Goal: Transaction & Acquisition: Book appointment/travel/reservation

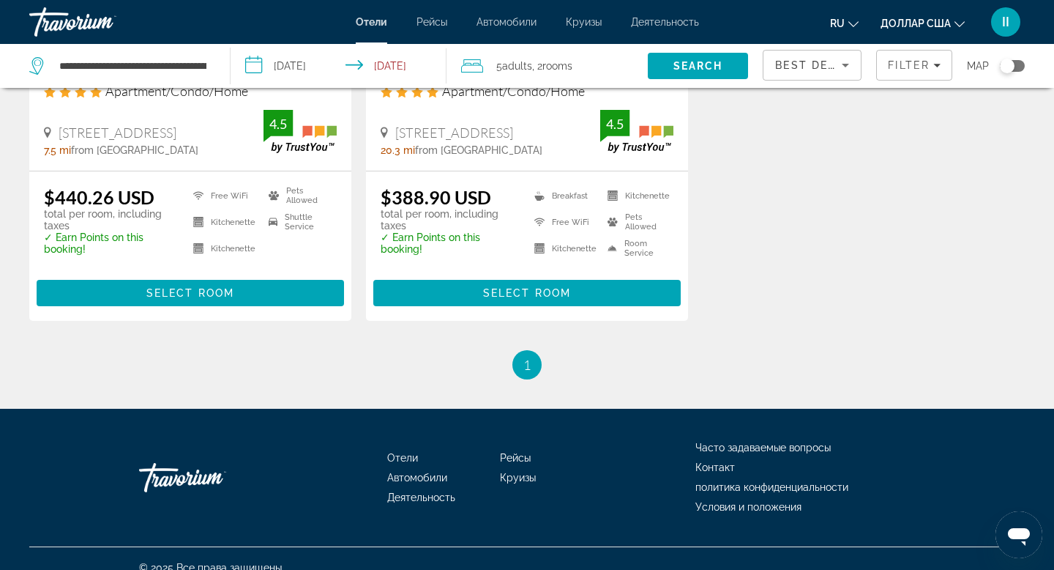
scroll to position [331, 0]
click at [207, 299] on span "Select Room" at bounding box center [190, 293] width 88 height 12
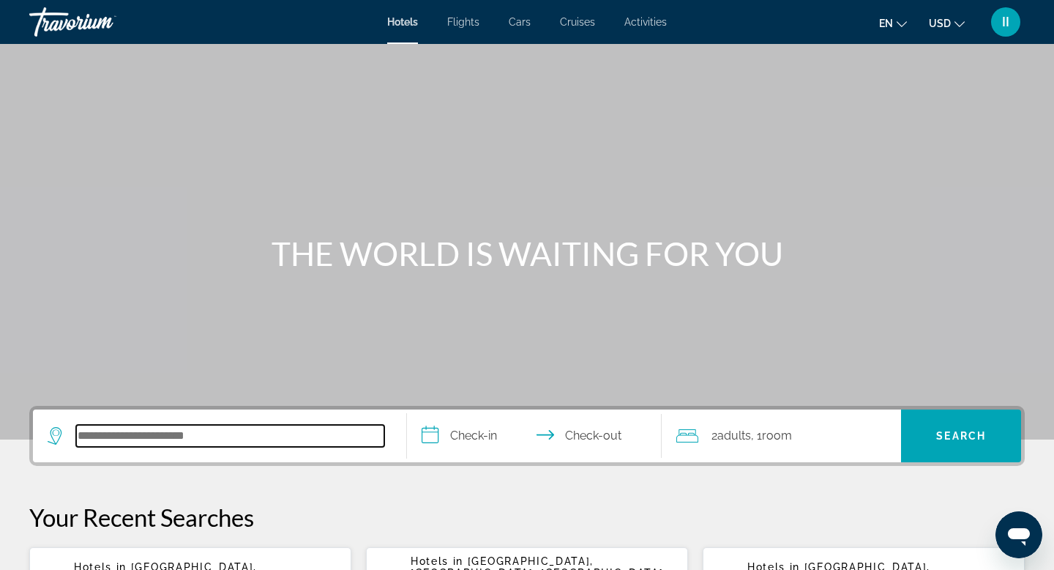
click at [103, 447] on input "Search hotel destination" at bounding box center [230, 436] width 308 height 22
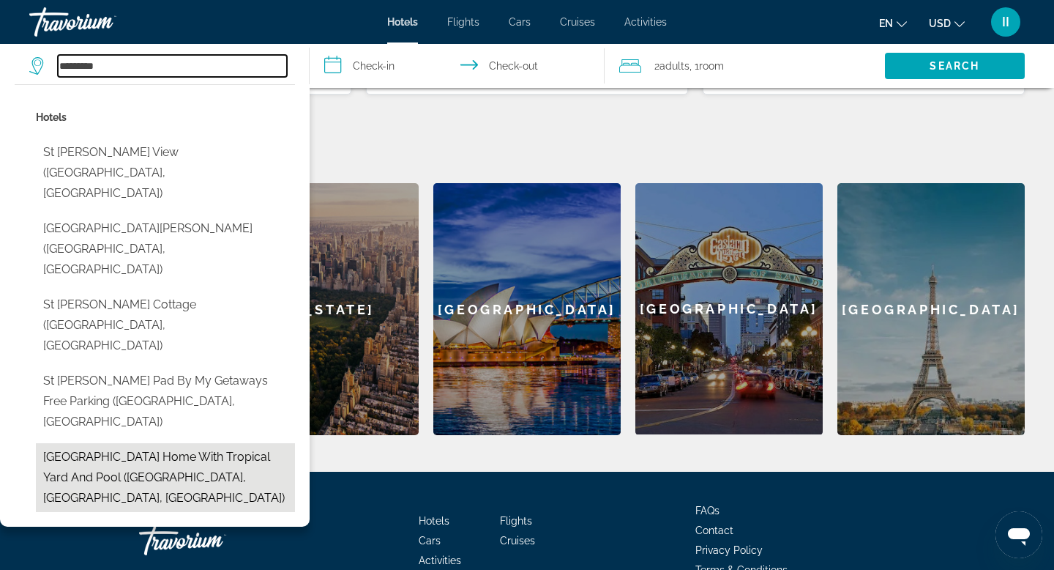
scroll to position [534, 0]
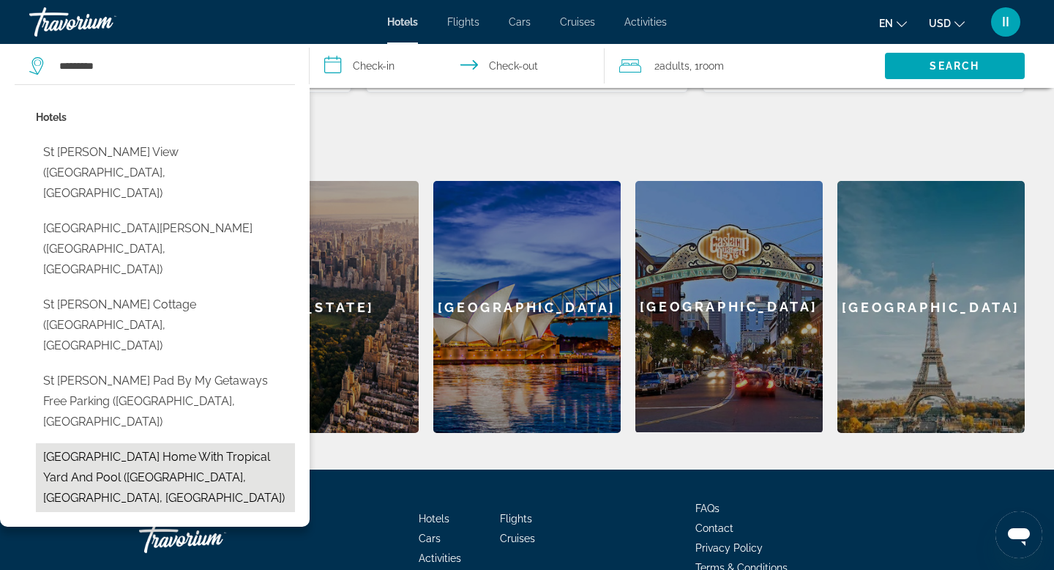
click at [168, 462] on button "[GEOGRAPHIC_DATA] Home with Tropical Yard and Pool (St. [GEOGRAPHIC_DATA], [GEO…" at bounding box center [165, 477] width 259 height 69
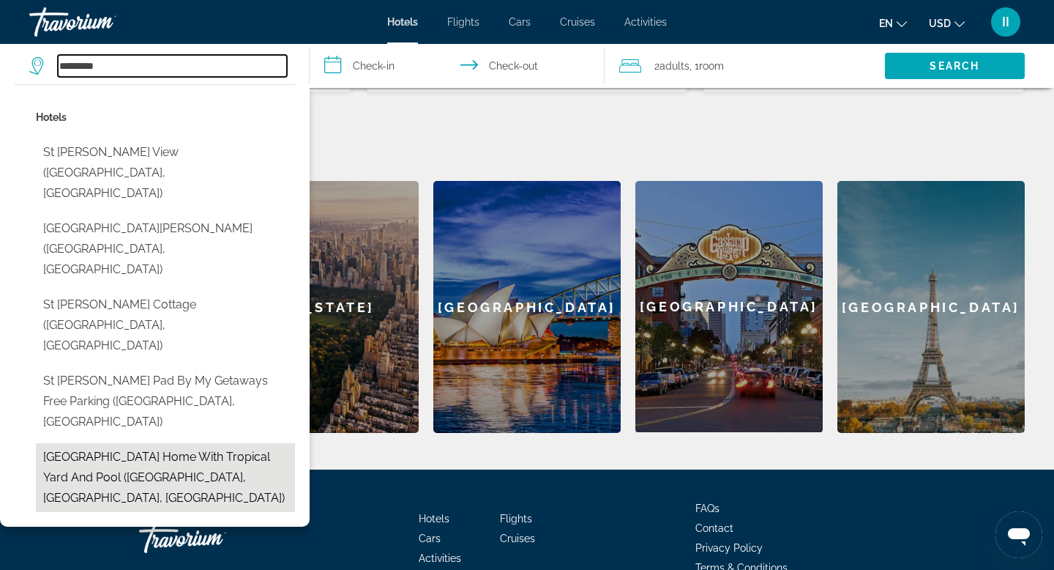
type input "**********"
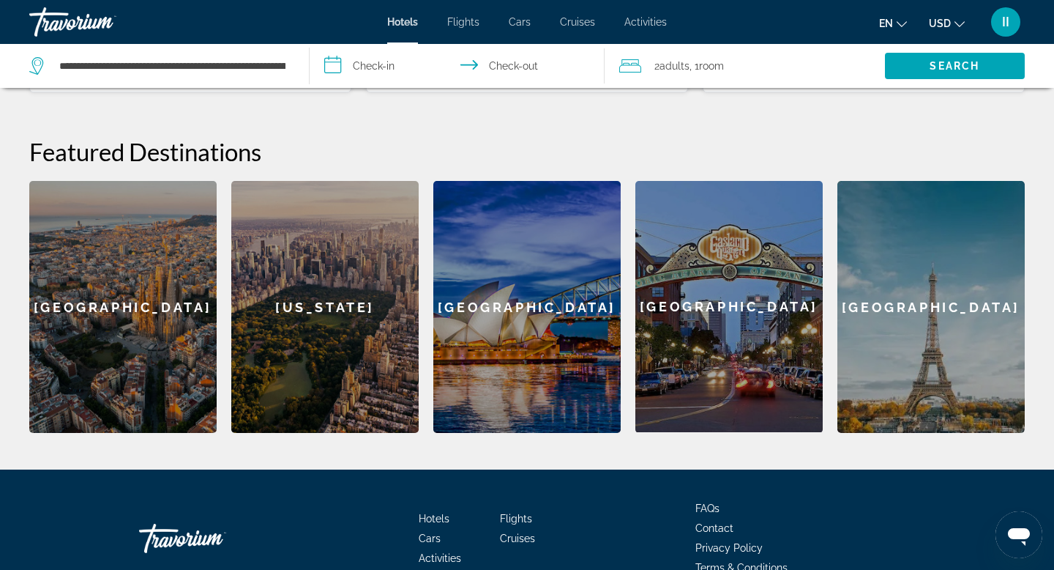
click at [341, 78] on input "**********" at bounding box center [460, 68] width 301 height 48
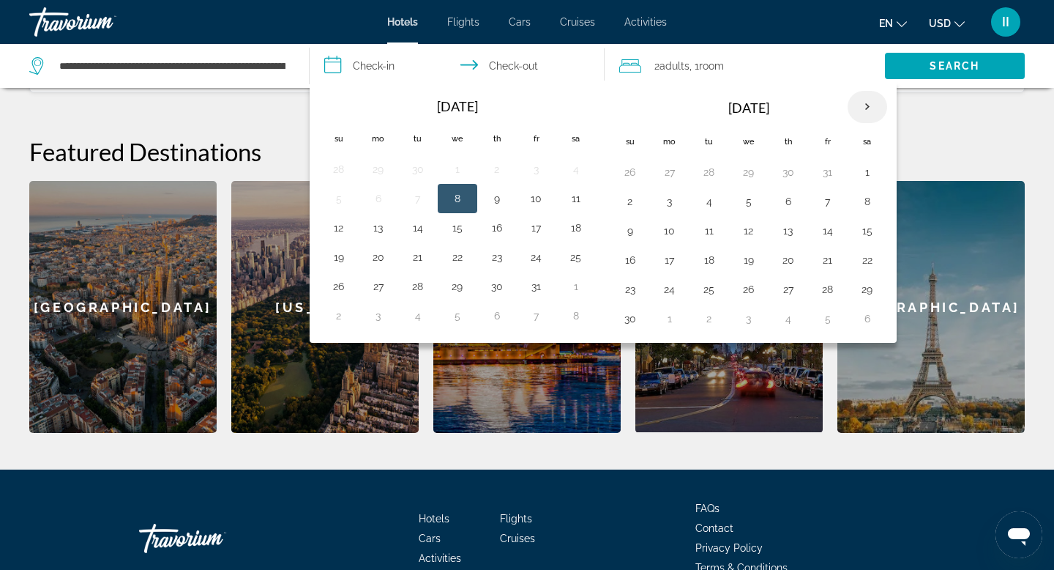
click at [887, 123] on th "Next month" at bounding box center [868, 107] width 40 height 32
click at [721, 241] on button "16" at bounding box center [709, 230] width 23 height 21
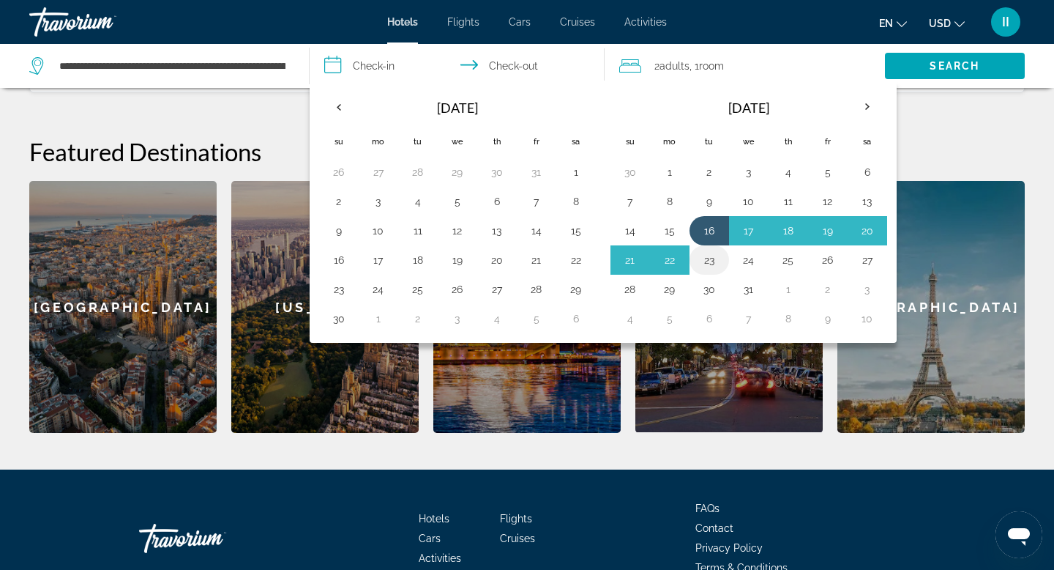
click at [721, 270] on button "23" at bounding box center [709, 260] width 23 height 21
type input "**********"
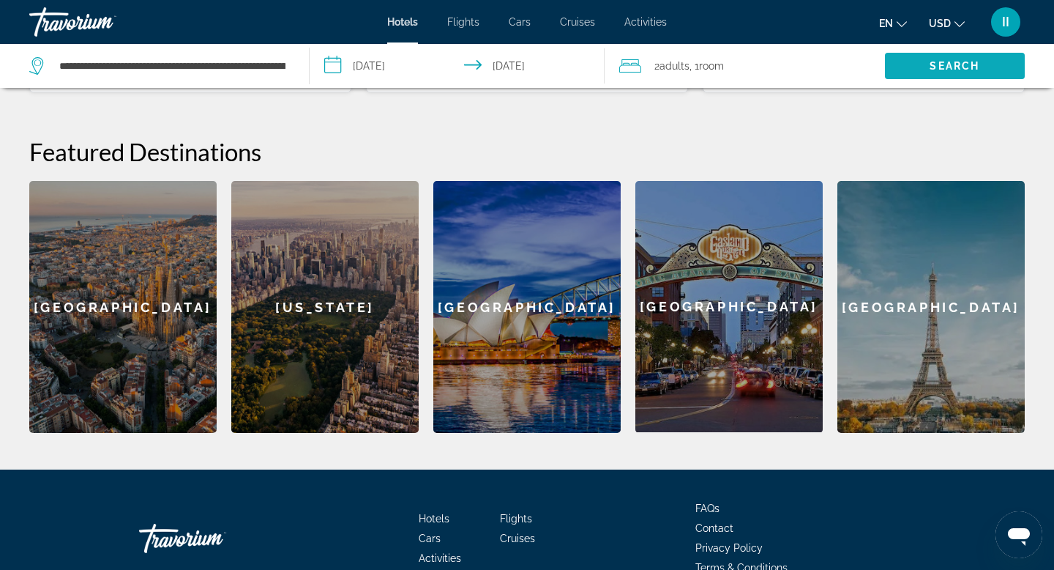
click at [941, 83] on span "Search" at bounding box center [955, 65] width 140 height 35
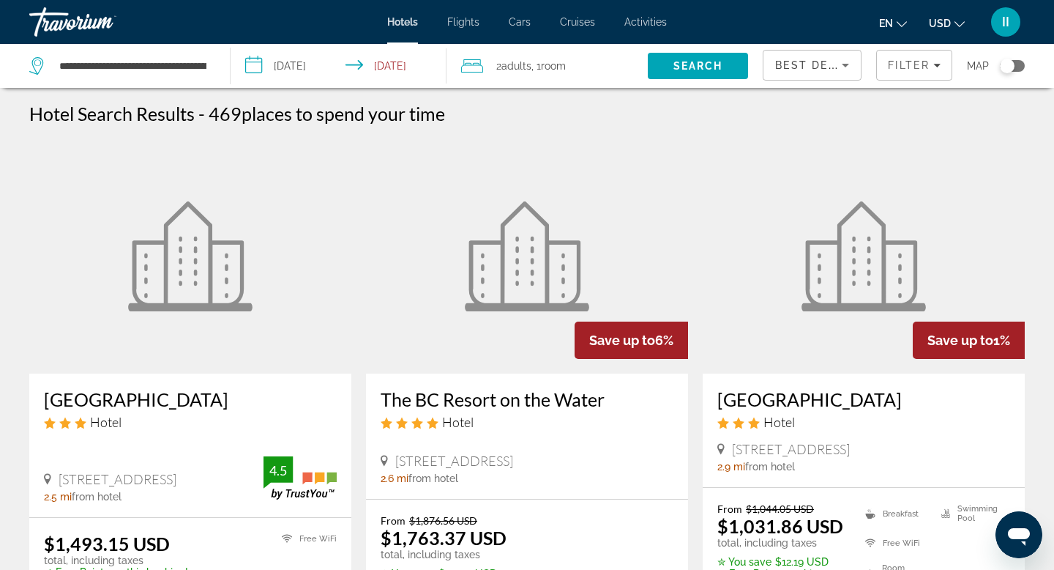
click at [842, 67] on icon "Sort by" at bounding box center [845, 66] width 7 height 4
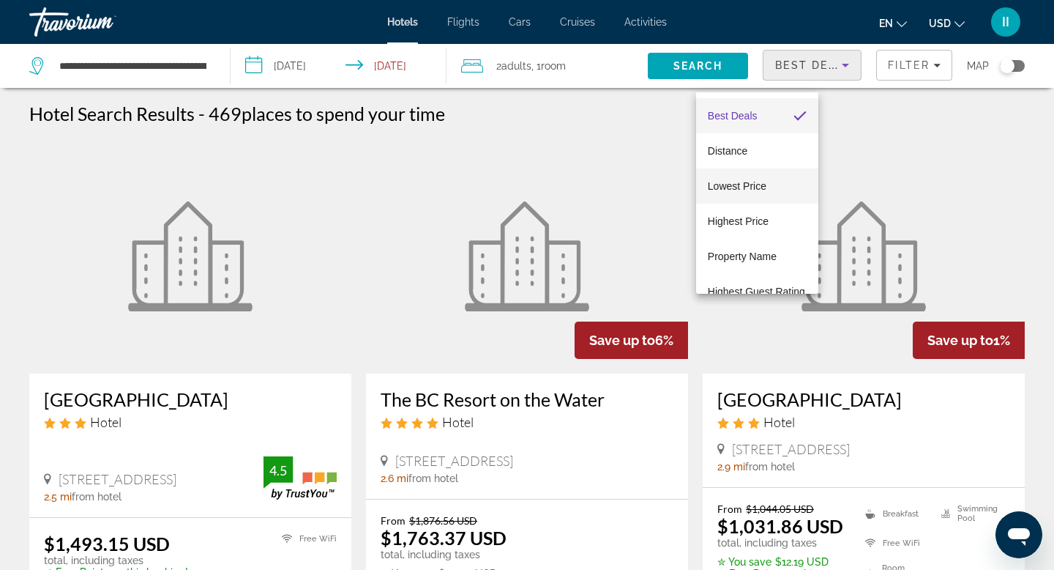
click at [747, 185] on span "Lowest Price" at bounding box center [737, 186] width 59 height 12
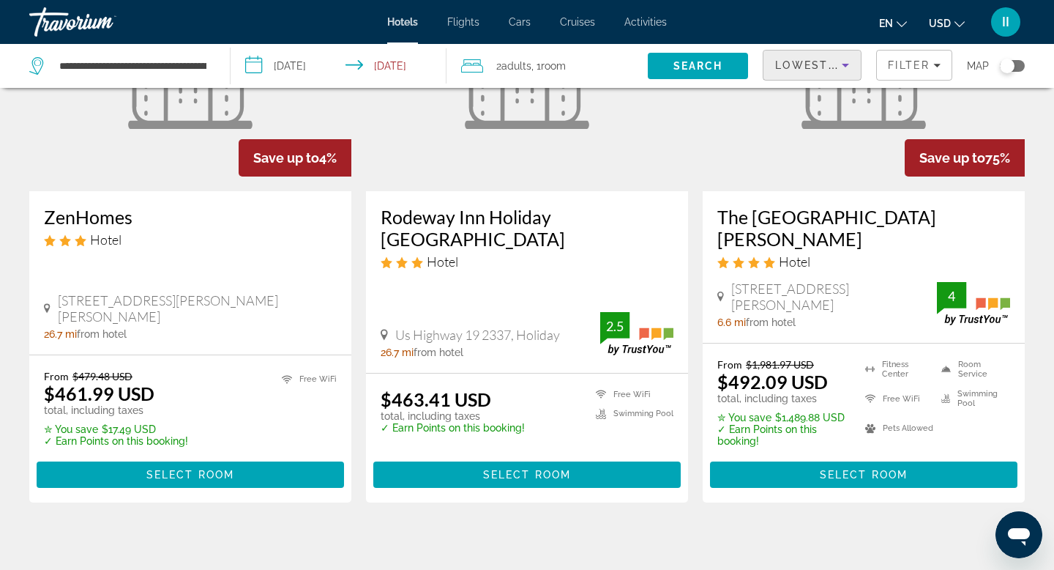
scroll to position [193, 0]
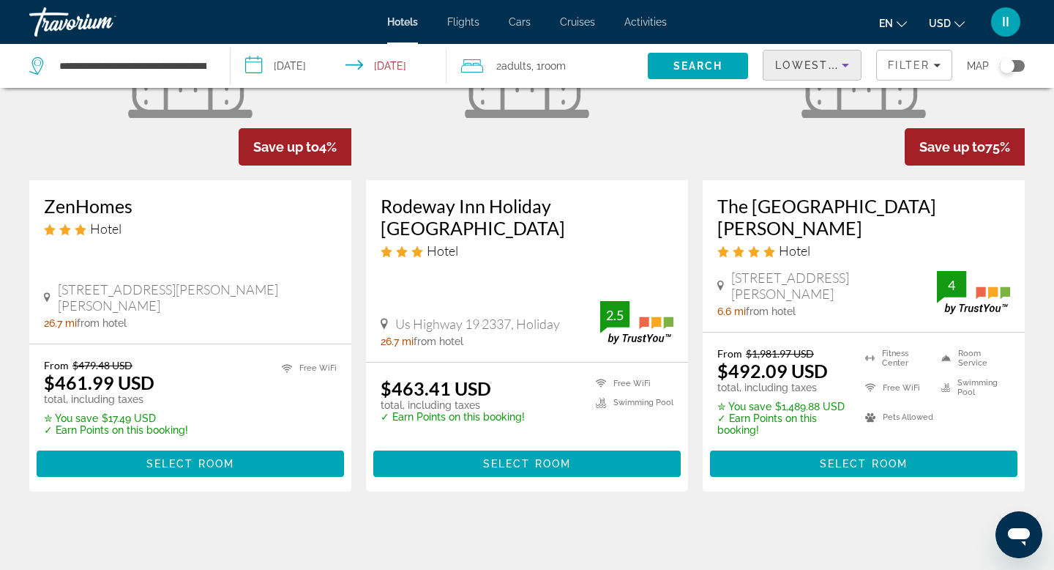
click at [855, 332] on div "The Hotel Zamora Hotel 3701 Gulf Blvd, Saint Pete Beach 6.6 mi from hotel 4" at bounding box center [864, 256] width 322 height 152
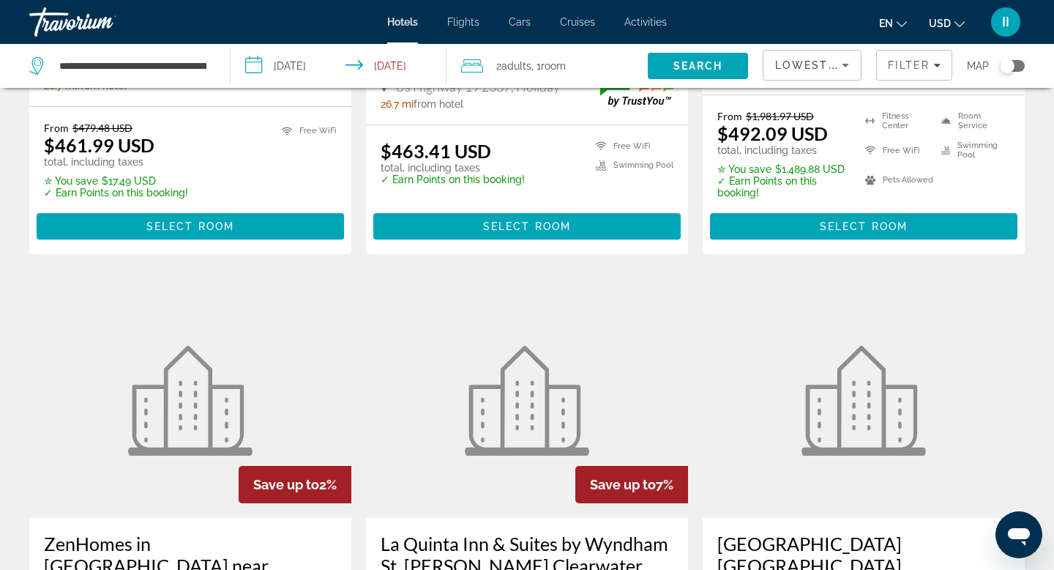
scroll to position [436, 0]
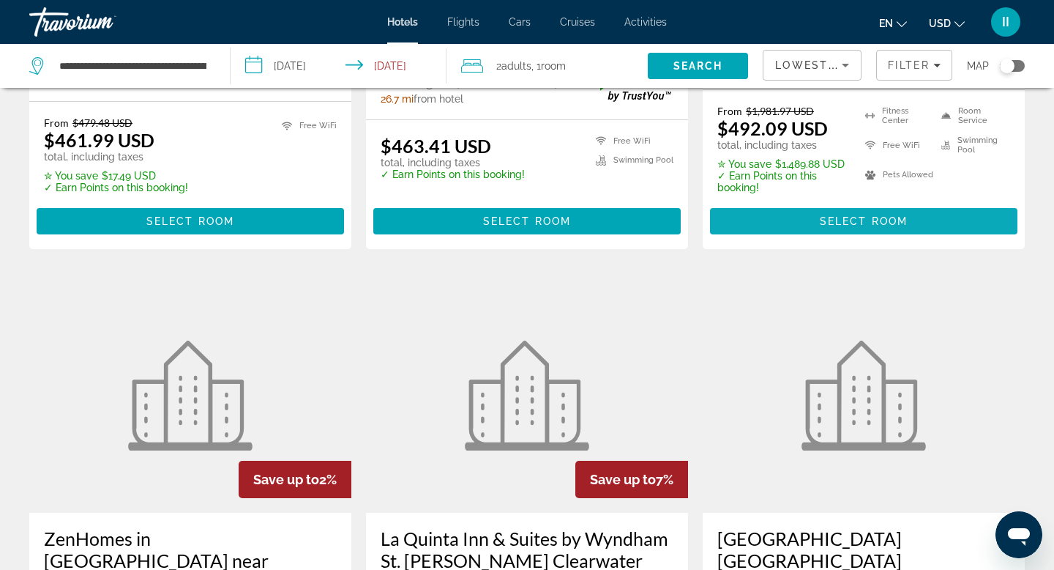
click at [845, 227] on span "Select Room" at bounding box center [864, 221] width 88 height 12
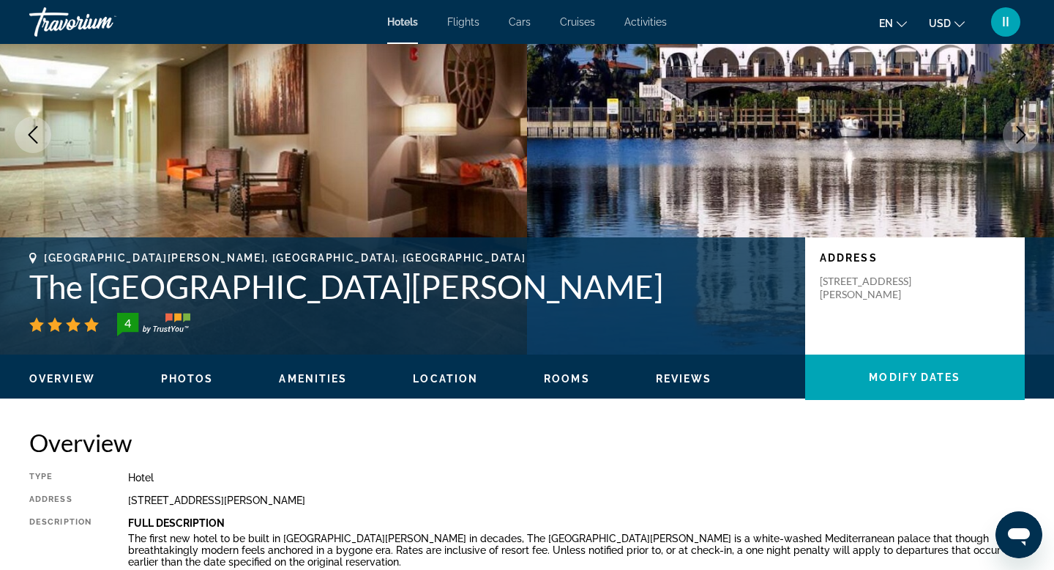
scroll to position [130, 0]
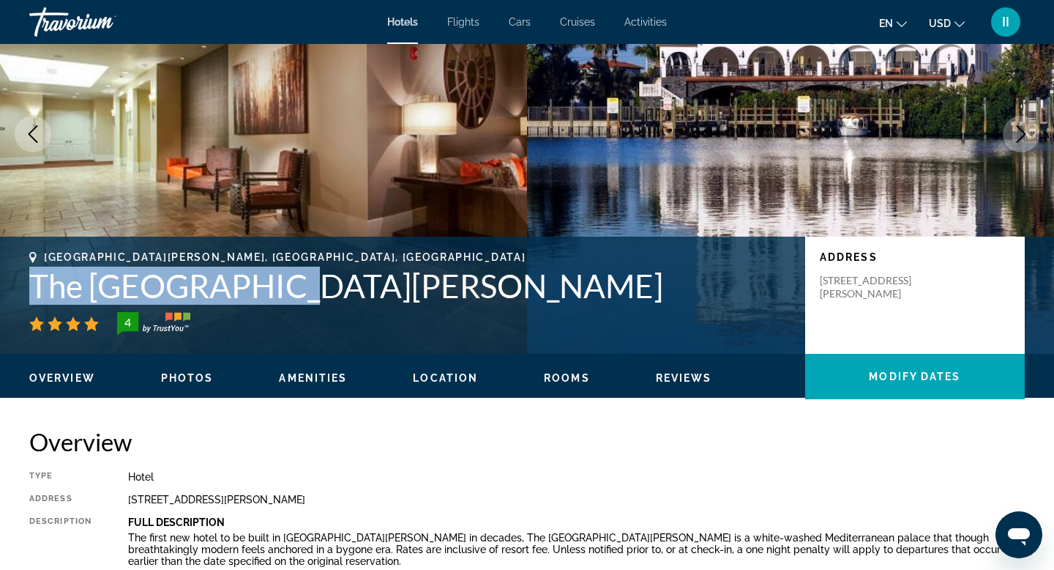
drag, startPoint x: 362, startPoint y: 395, endPoint x: 40, endPoint y: 397, distance: 321.4
click at [40, 305] on h1 "The [GEOGRAPHIC_DATA][PERSON_NAME]" at bounding box center [409, 286] width 761 height 38
copy h1 "The [GEOGRAPHIC_DATA][PERSON_NAME]"
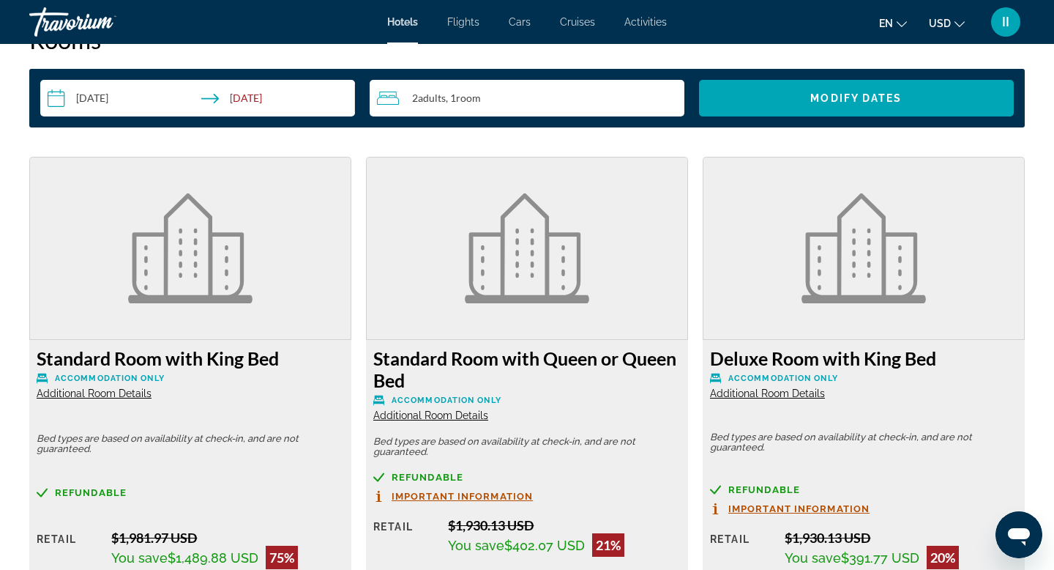
scroll to position [1917, 0]
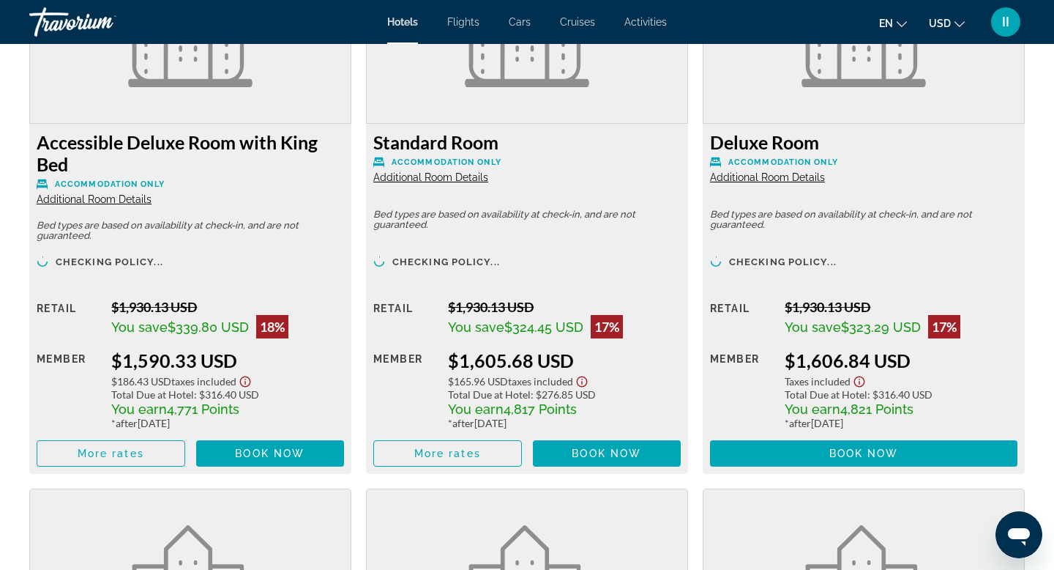
scroll to position [2692, 0]
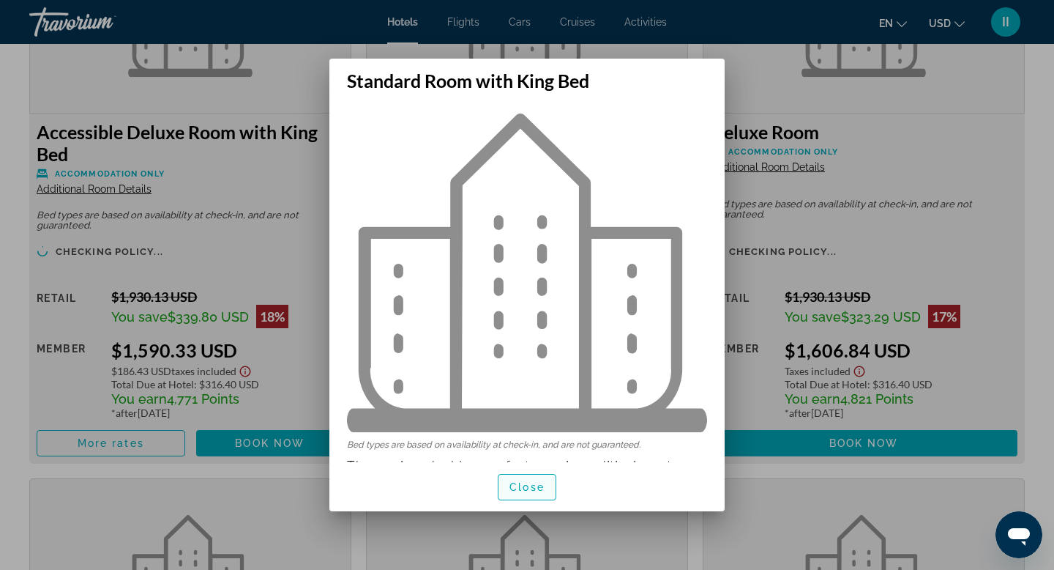
click at [523, 486] on span "Close" at bounding box center [527, 487] width 35 height 12
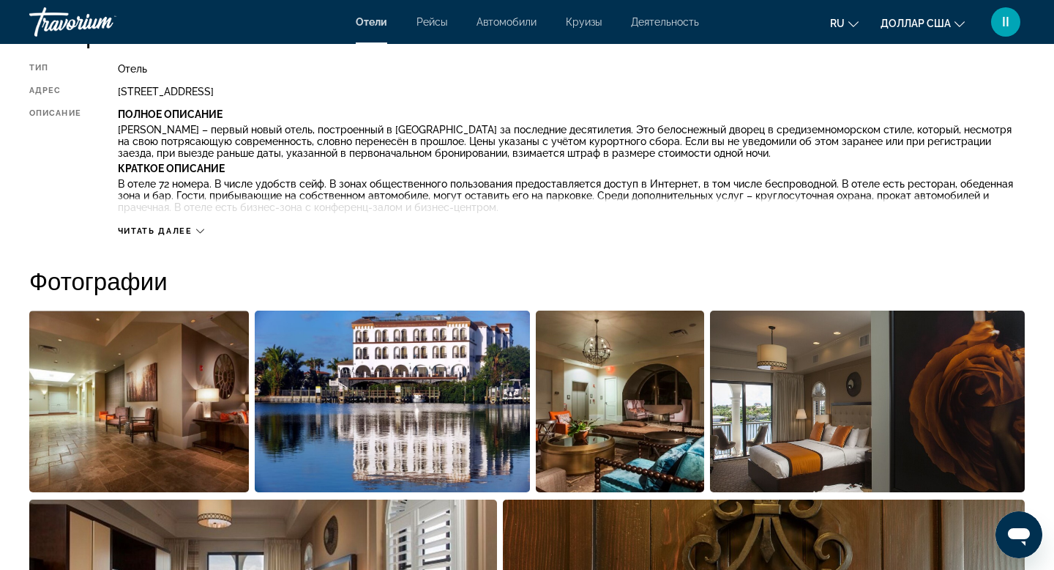
scroll to position [545, 0]
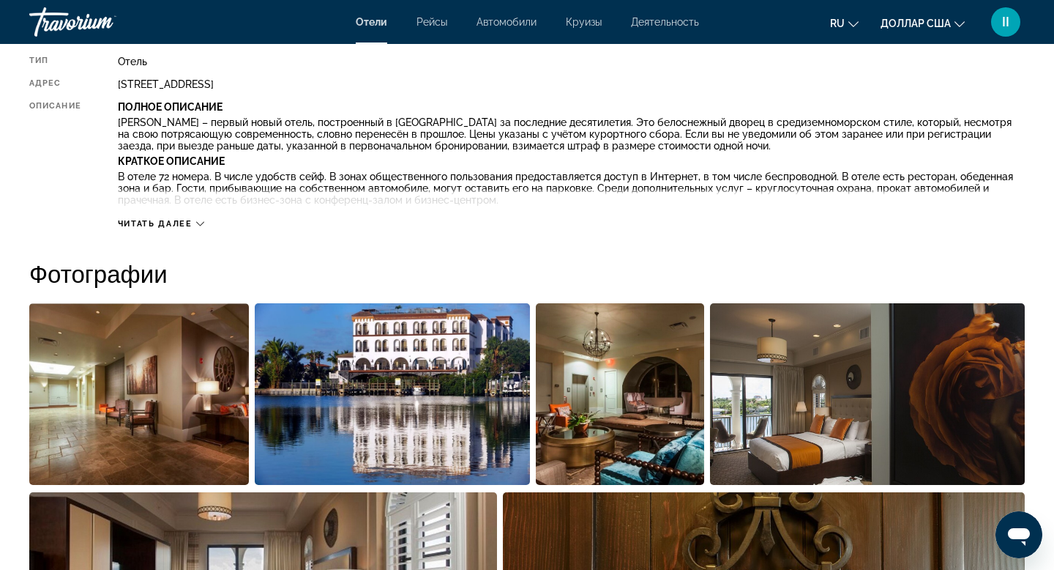
click at [204, 228] on icon "Основное содержание" at bounding box center [200, 224] width 8 height 8
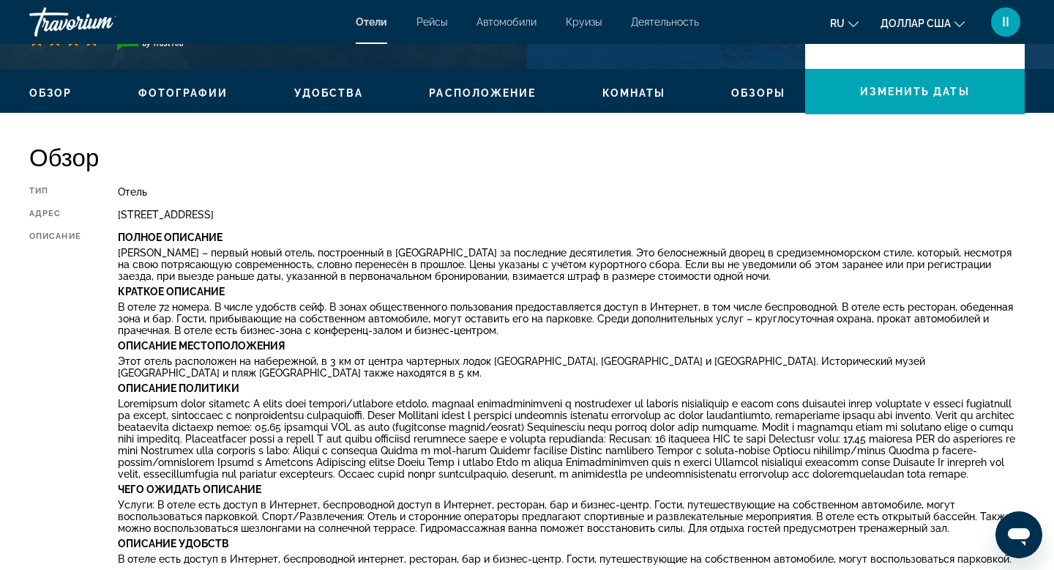
scroll to position [415, 0]
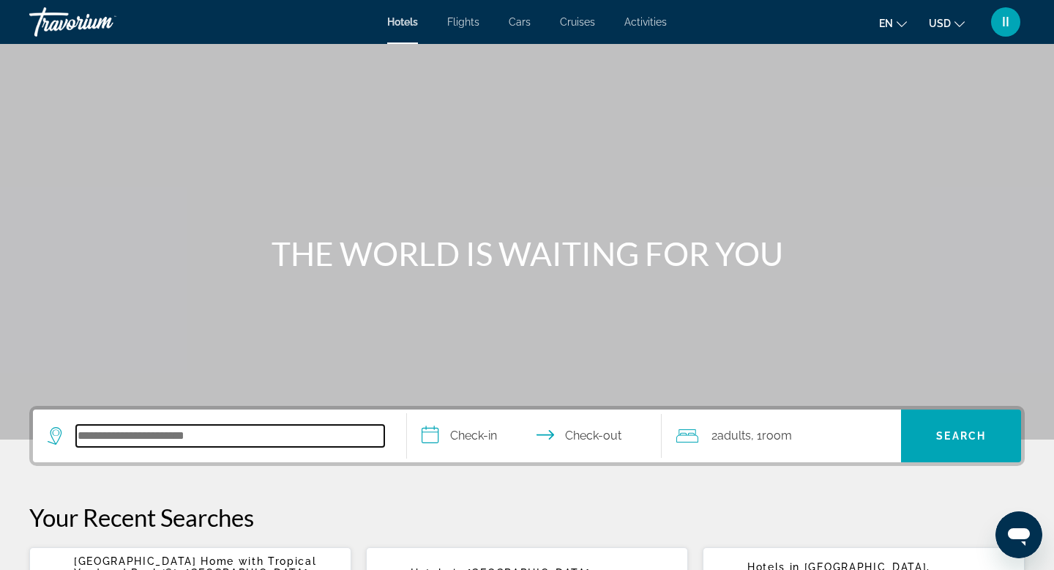
click at [103, 447] on input "Search hotel destination" at bounding box center [230, 436] width 308 height 22
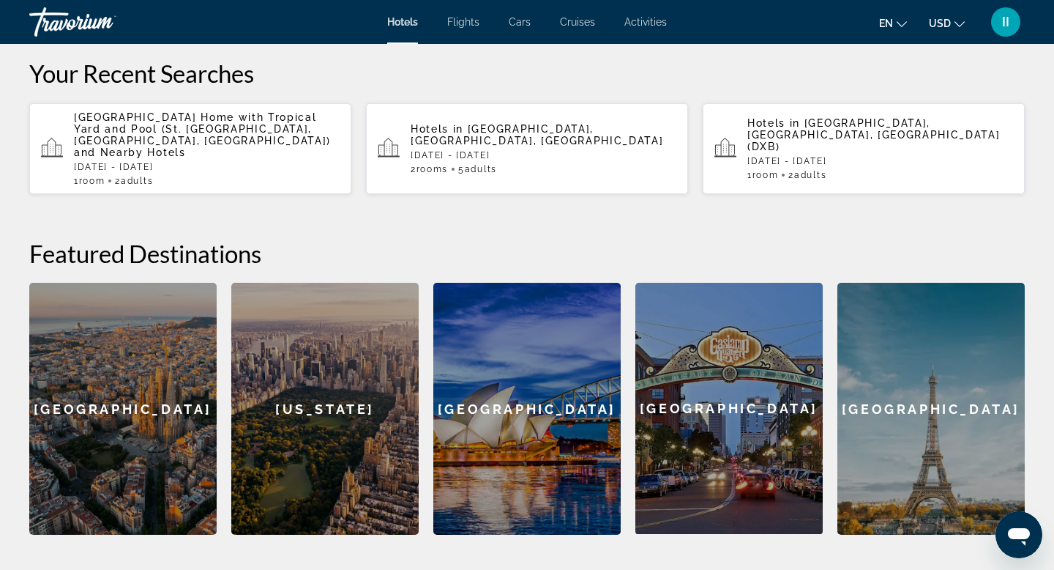
scroll to position [447, 0]
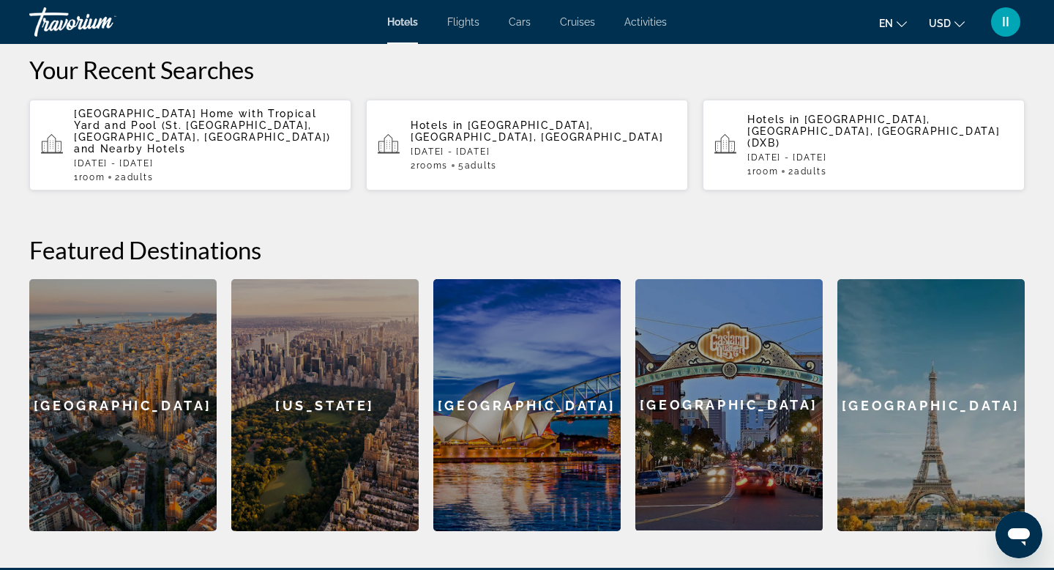
click at [157, 143] on span "[GEOGRAPHIC_DATA] Home with Tropical Yard and Pool (St. [GEOGRAPHIC_DATA], [GEO…" at bounding box center [202, 125] width 257 height 35
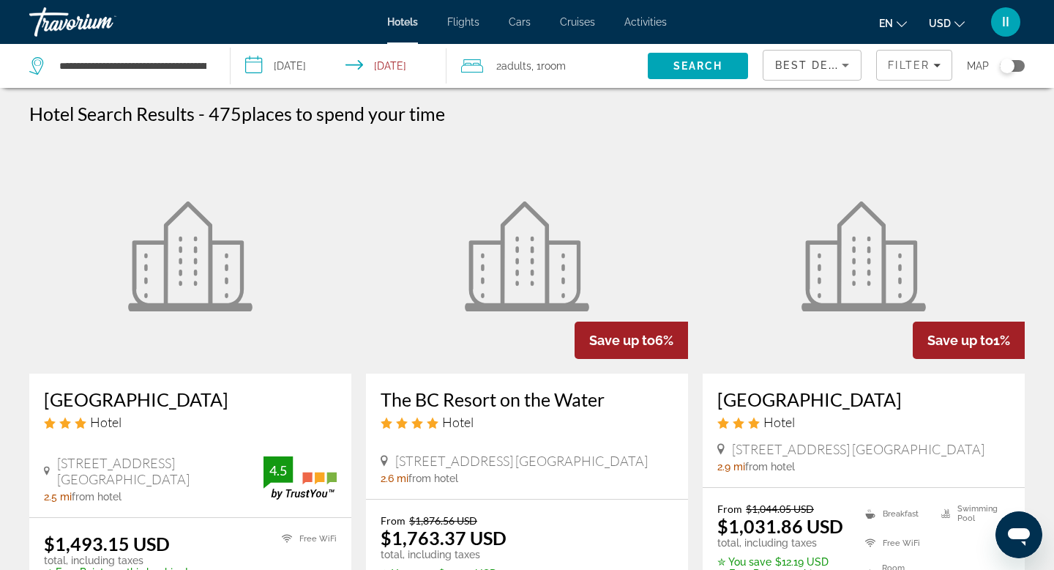
click at [260, 63] on input "**********" at bounding box center [342, 68] width 222 height 48
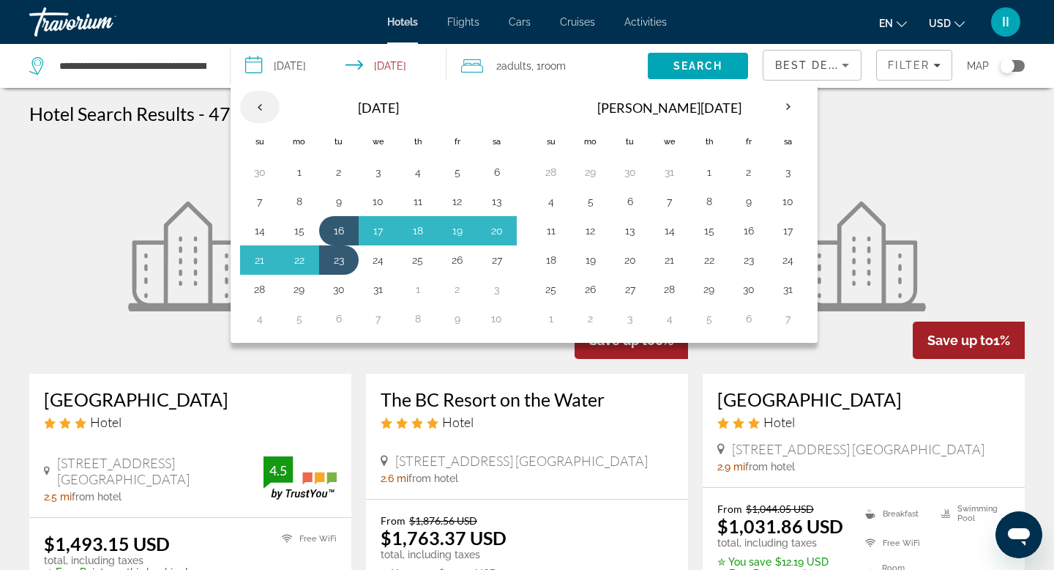
click at [268, 123] on th "Previous month" at bounding box center [260, 107] width 40 height 32
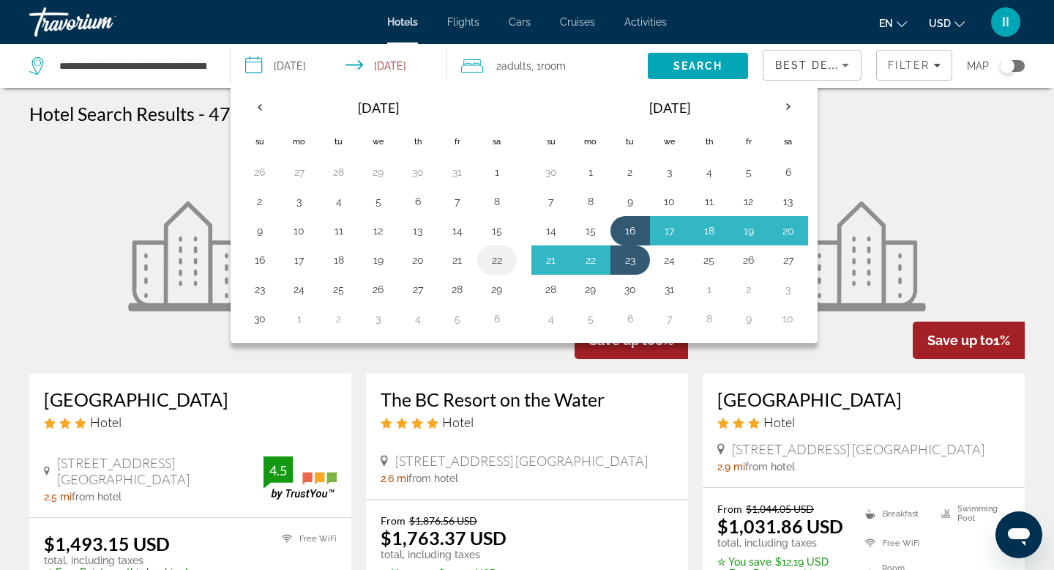
click at [509, 270] on button "22" at bounding box center [496, 260] width 23 height 21
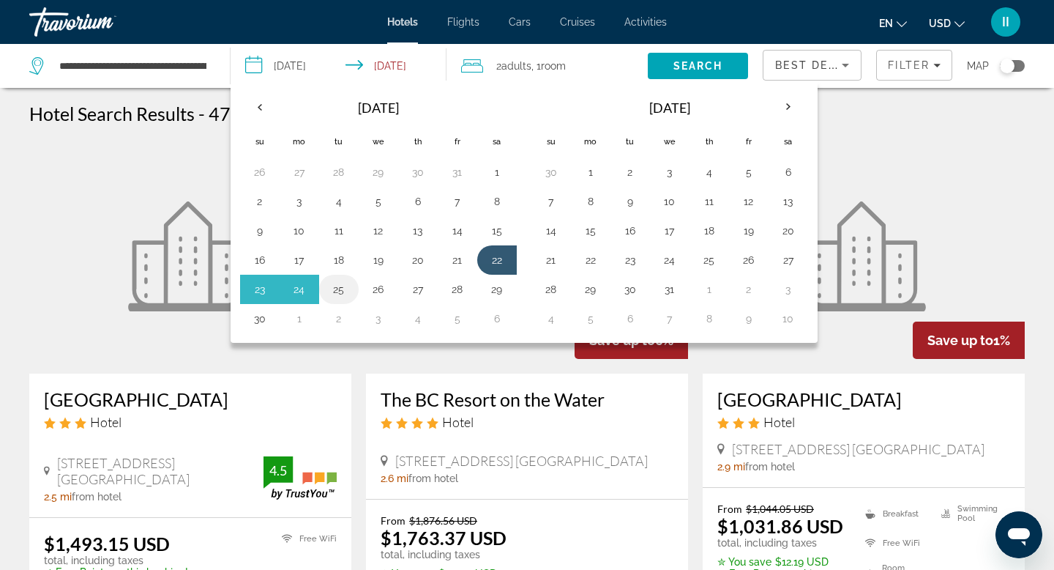
click at [351, 299] on button "25" at bounding box center [338, 289] width 23 height 21
type input "**********"
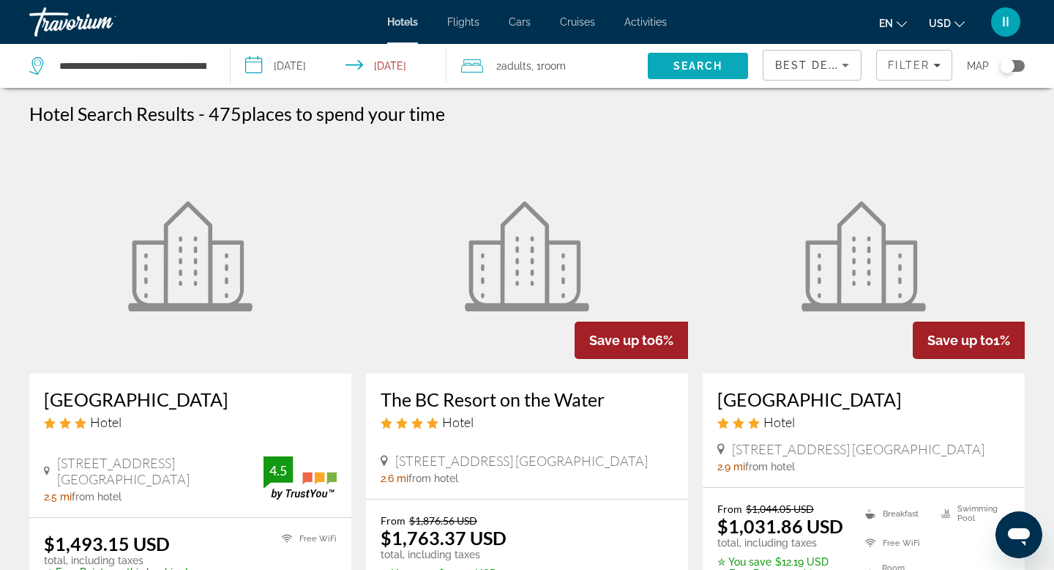
click at [674, 72] on span "Search" at bounding box center [699, 66] width 50 height 12
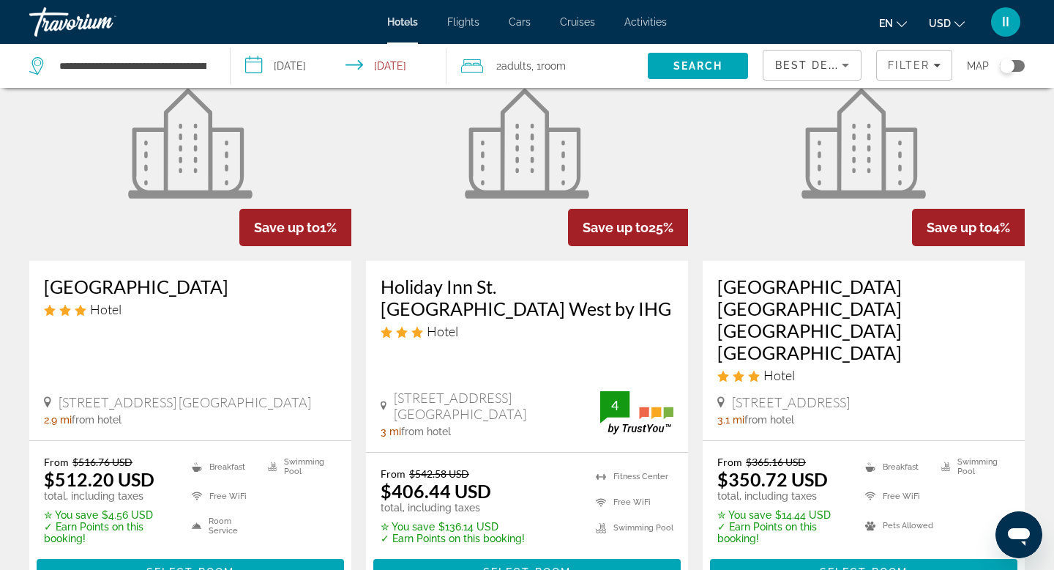
scroll to position [633, 0]
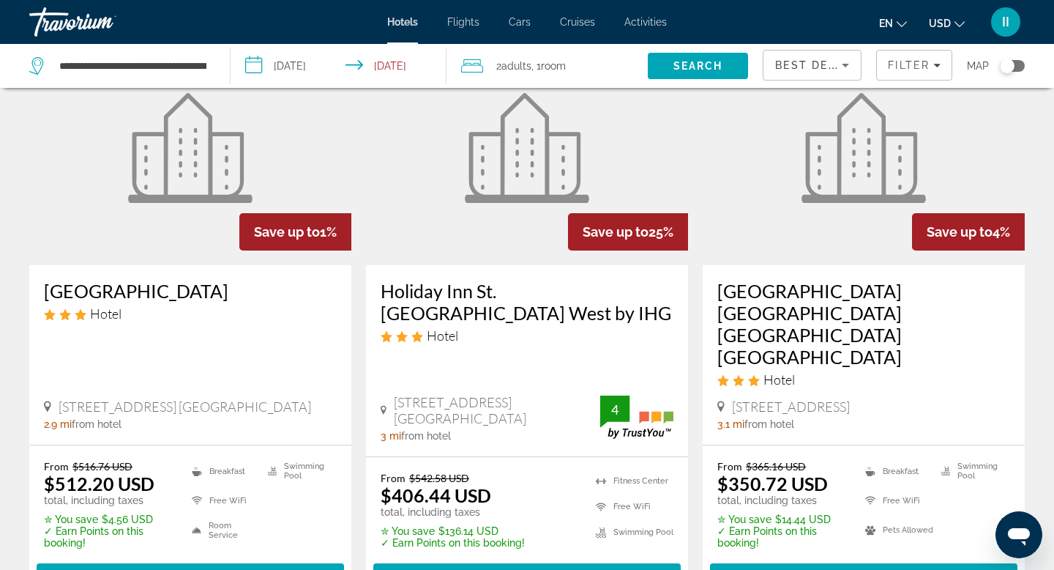
click at [837, 74] on icon "Sort by" at bounding box center [846, 65] width 18 height 18
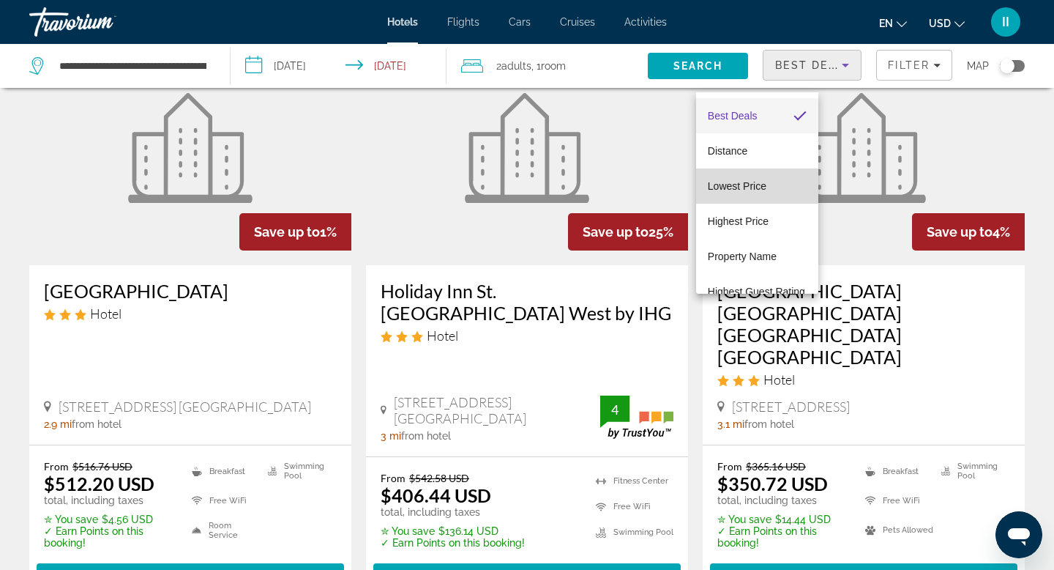
click at [743, 185] on span "Lowest Price" at bounding box center [737, 186] width 59 height 12
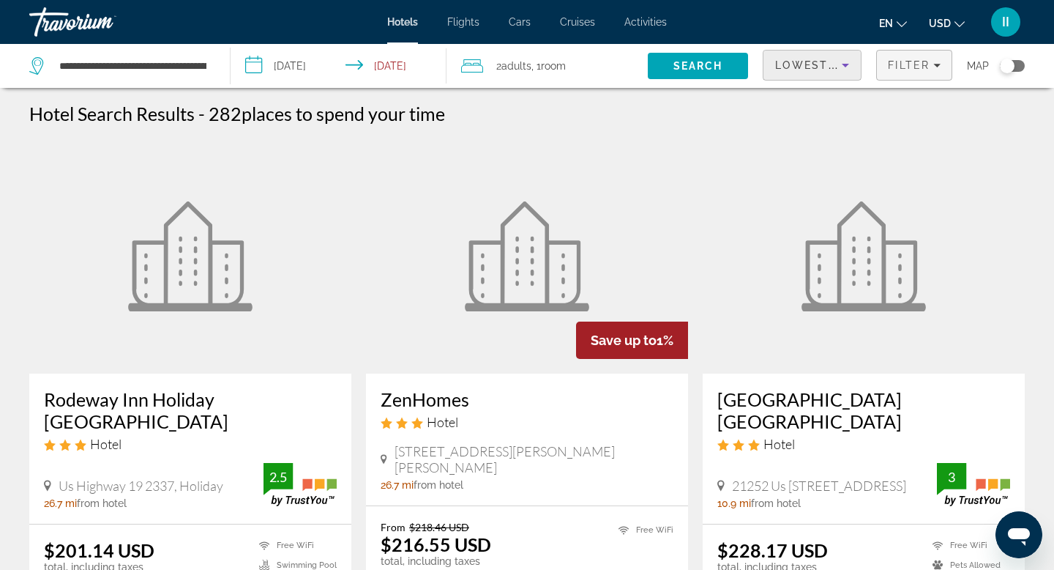
click at [934, 67] on icon "Filters" at bounding box center [937, 66] width 7 height 4
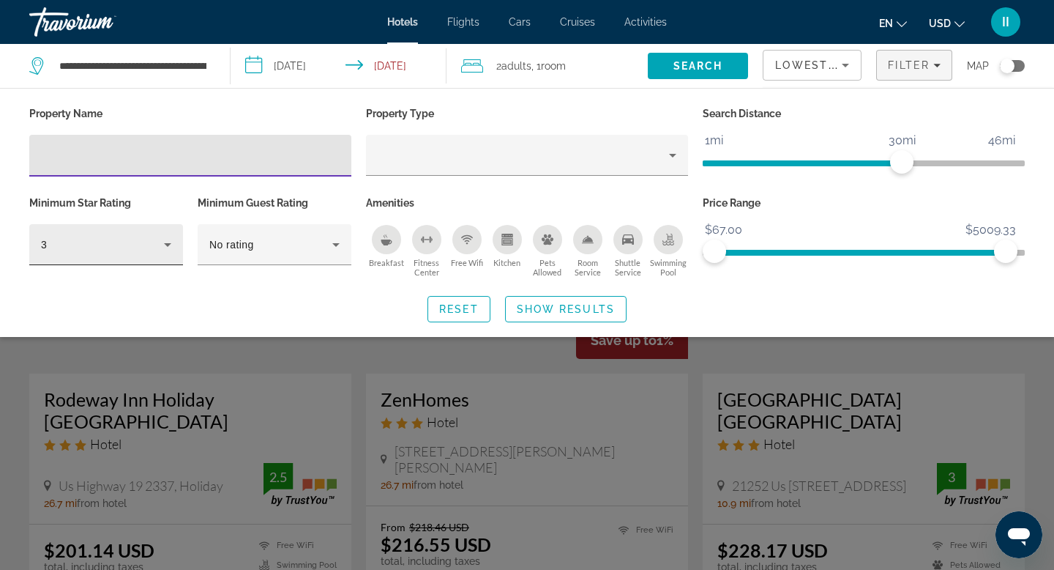
click at [171, 253] on icon "Hotel Filters" at bounding box center [168, 245] width 18 height 18
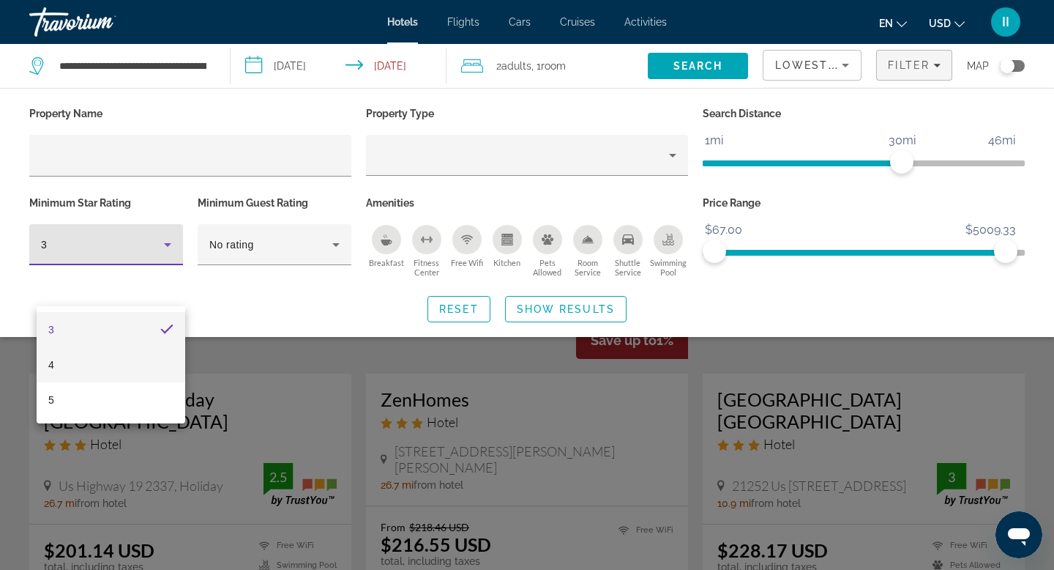
click at [127, 366] on mat-option "4" at bounding box center [111, 364] width 149 height 35
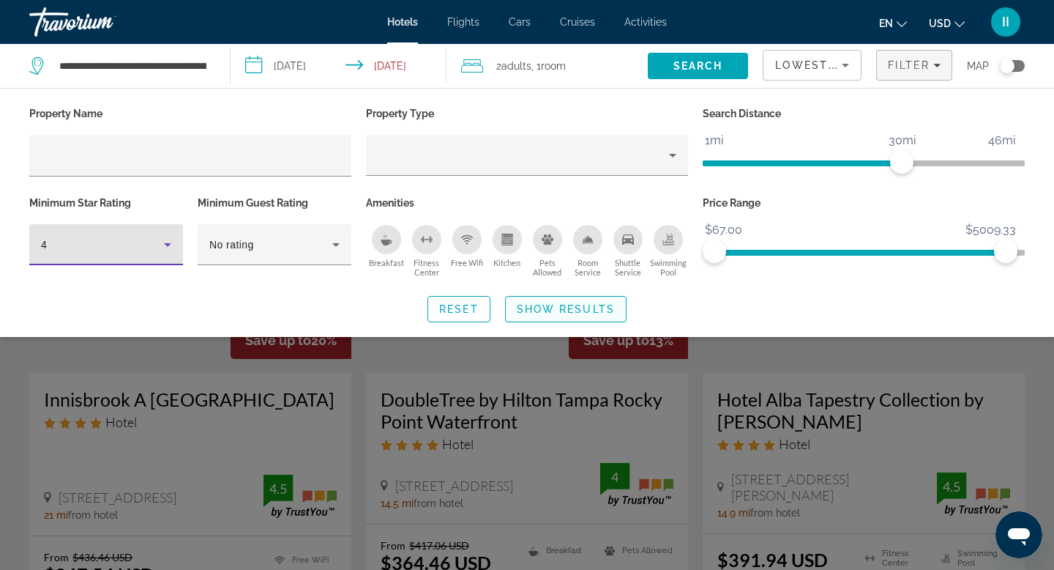
click at [556, 315] on span "Show Results" at bounding box center [566, 309] width 98 height 12
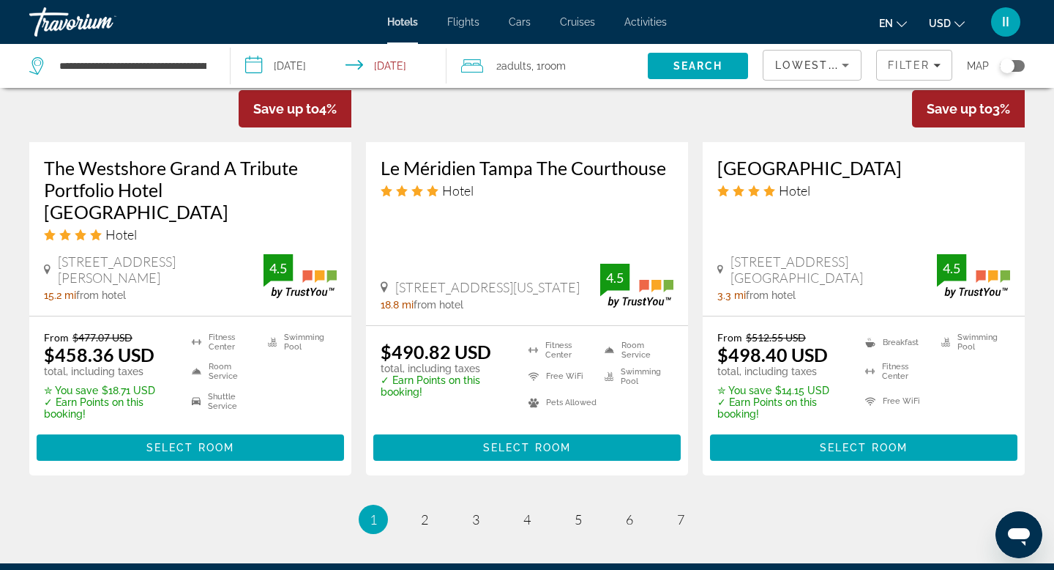
scroll to position [1941, 0]
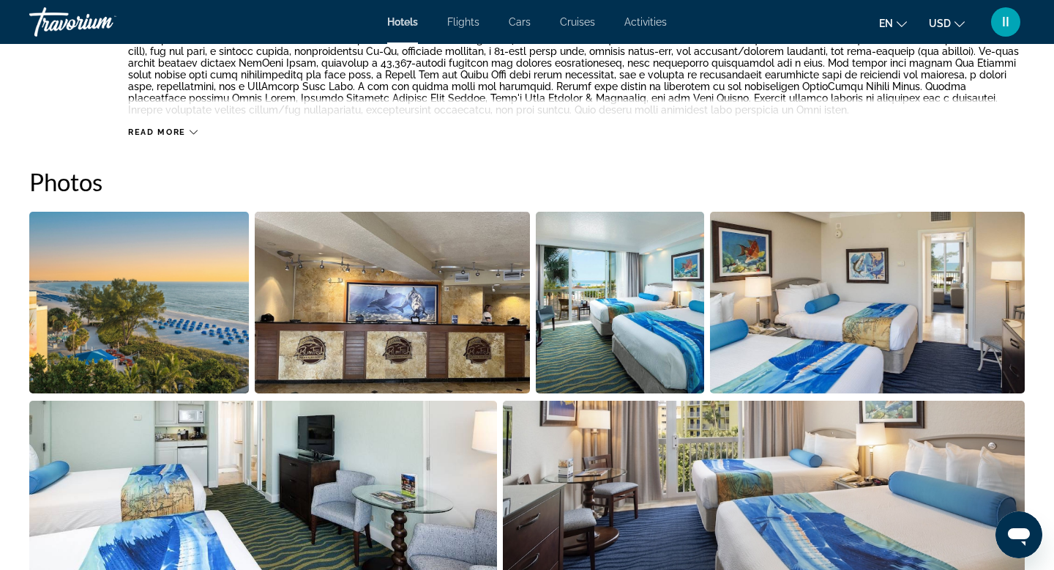
scroll to position [608, 0]
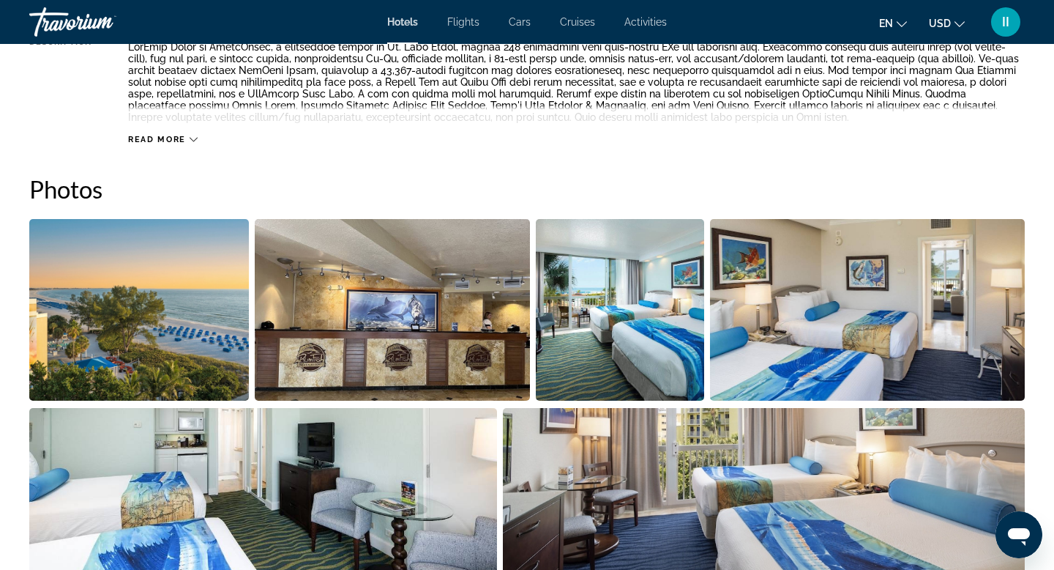
click at [198, 144] on icon "Main content" at bounding box center [194, 139] width 8 height 8
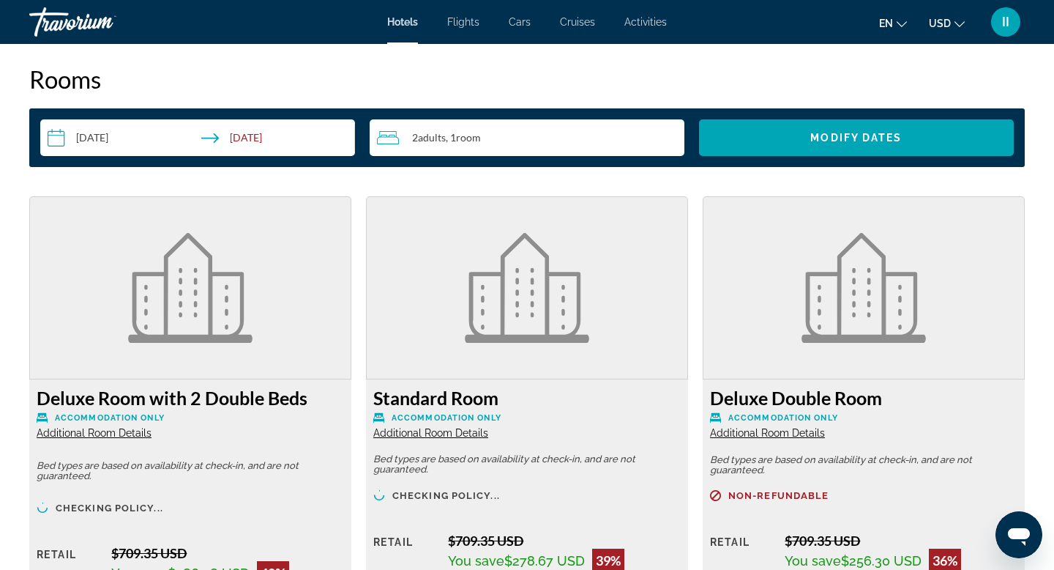
scroll to position [1853, 0]
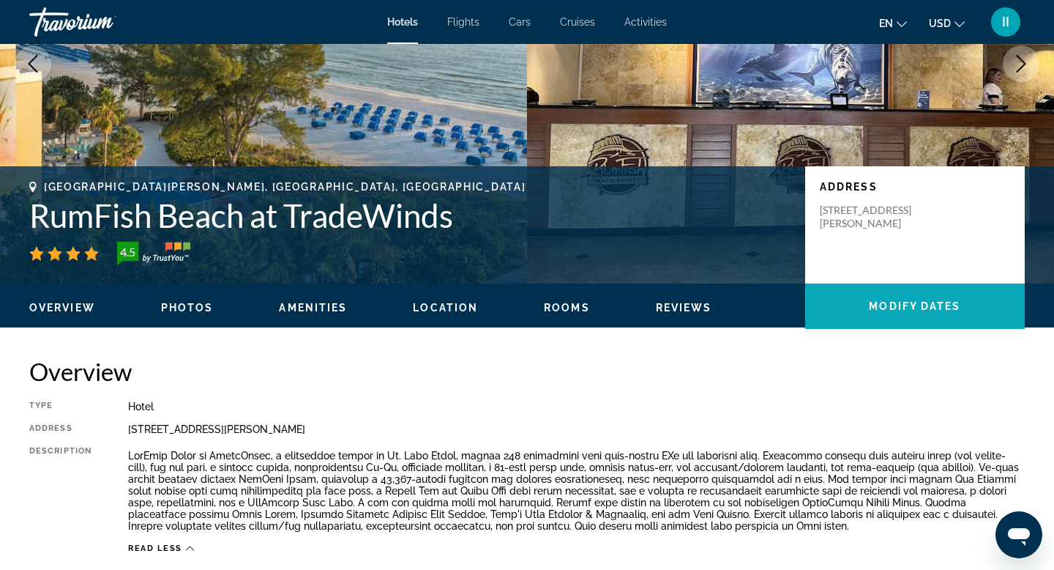
scroll to position [218, 0]
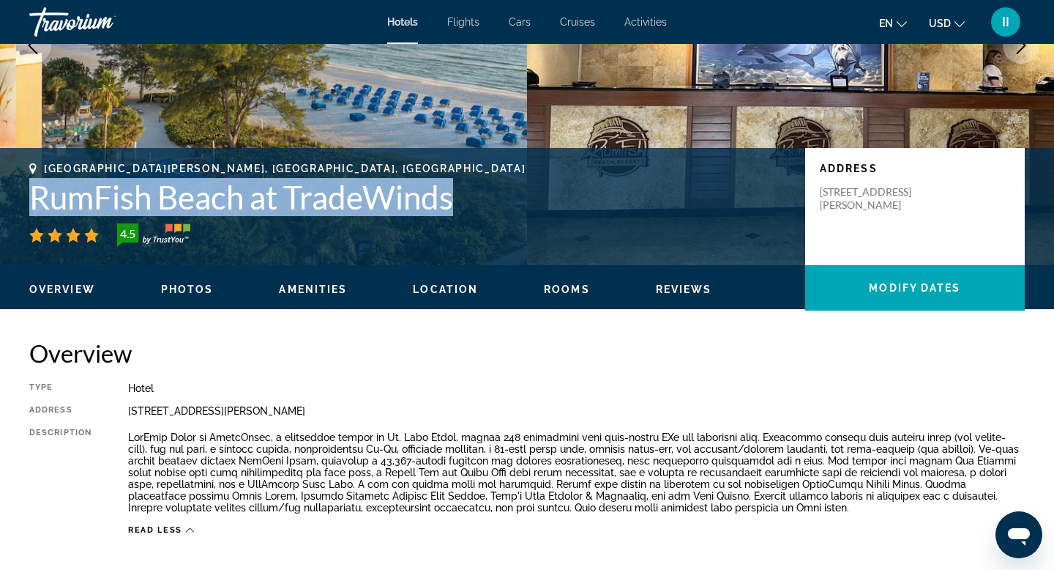
drag, startPoint x: 37, startPoint y: 301, endPoint x: 570, endPoint y: 317, distance: 532.5
click at [570, 216] on h1 "RumFish Beach at TradeWinds" at bounding box center [409, 197] width 761 height 38
copy h1 "RumFish Beach at TradeWinds"
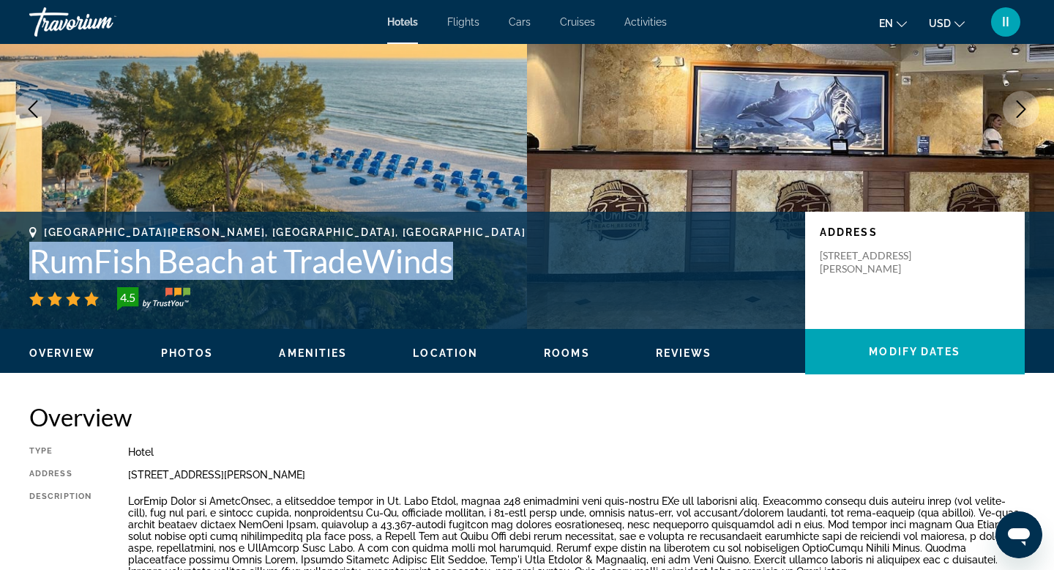
scroll to position [0, 0]
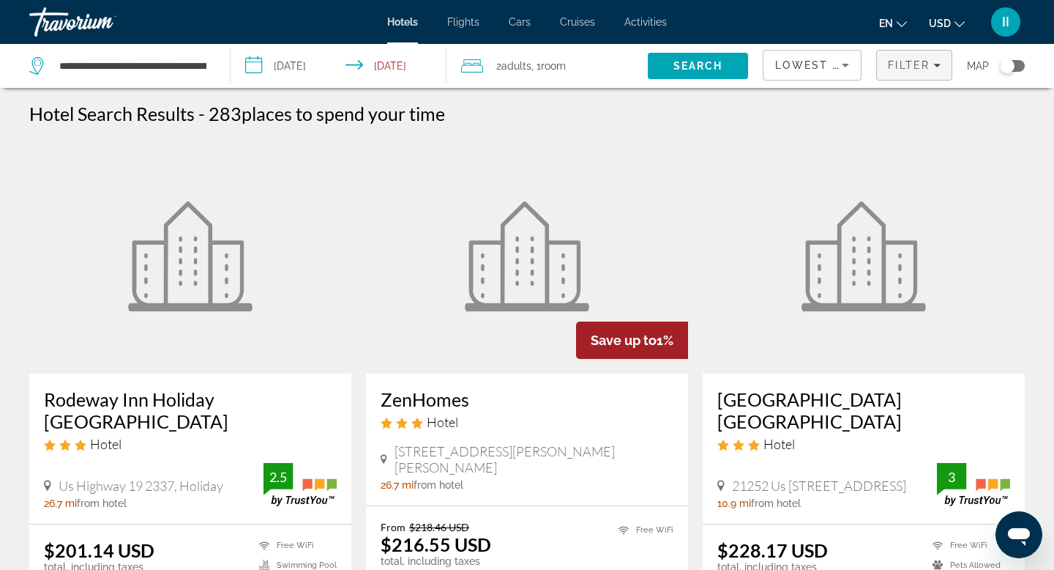
click at [934, 67] on icon "Filters" at bounding box center [937, 66] width 7 height 4
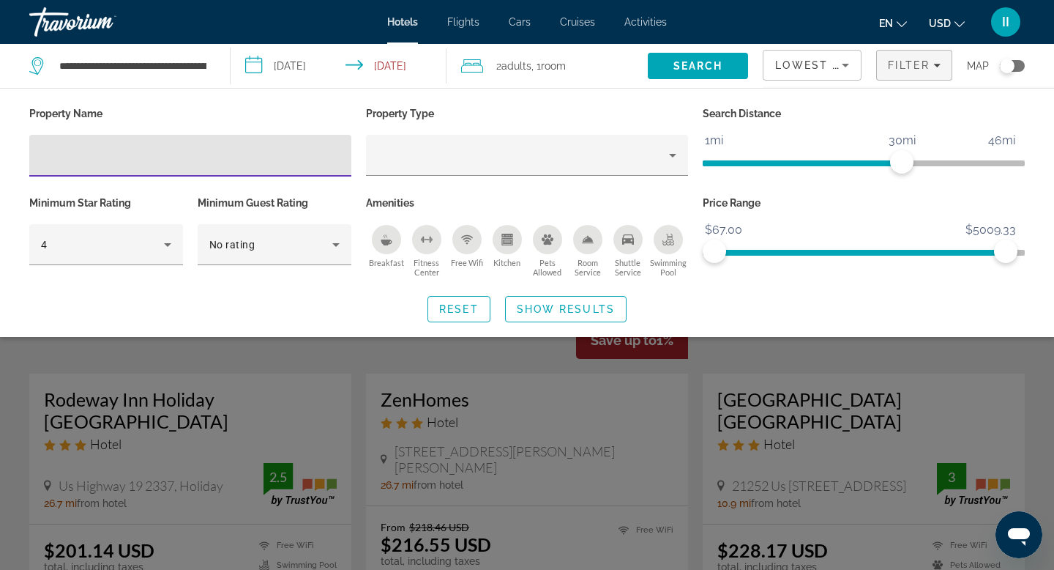
click at [69, 165] on input "Hotel Filters" at bounding box center [190, 156] width 299 height 18
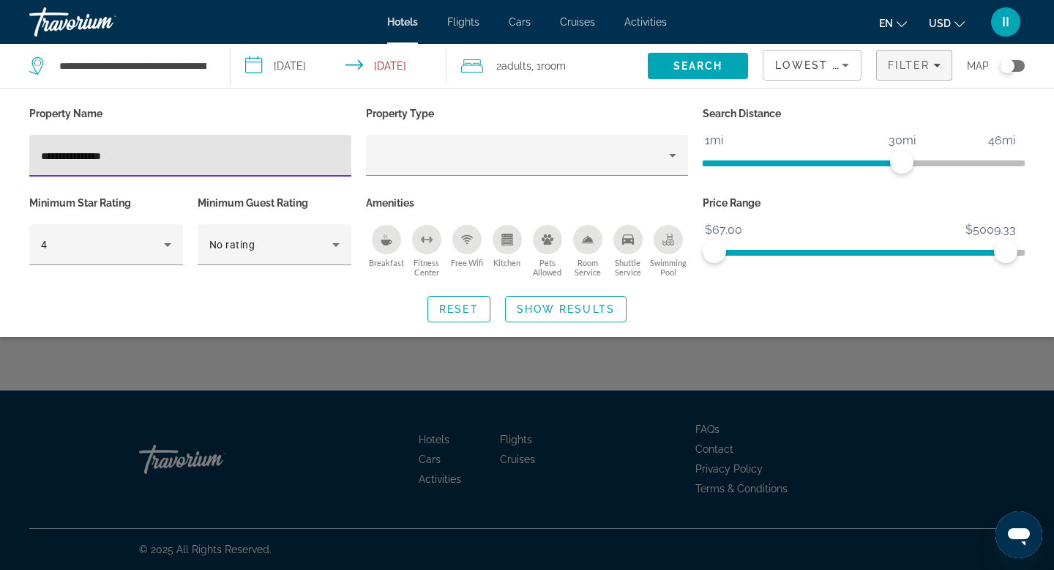
type input "**********"
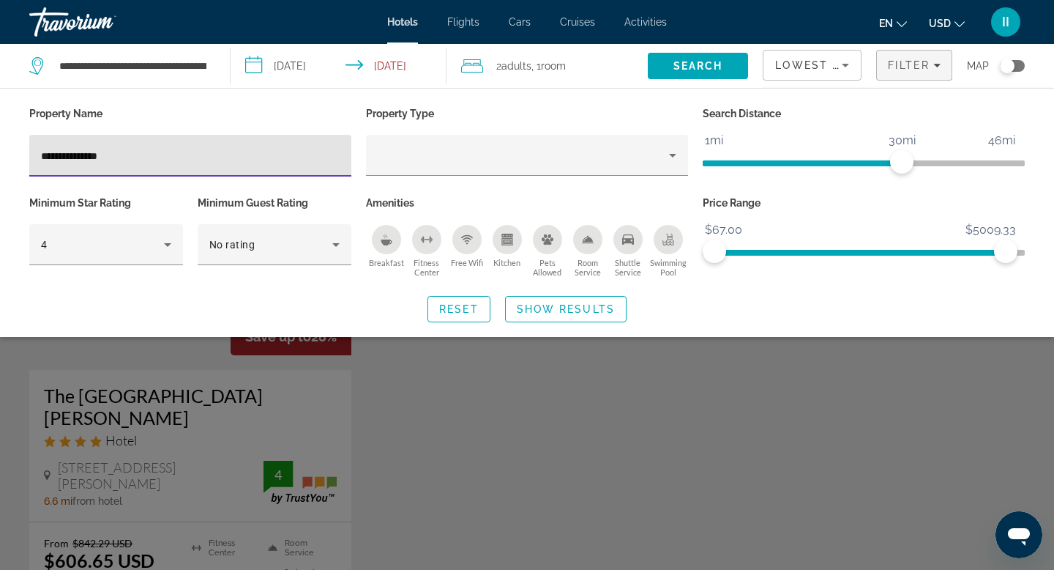
scroll to position [1, 0]
click at [564, 315] on span "Show Results" at bounding box center [566, 309] width 98 height 12
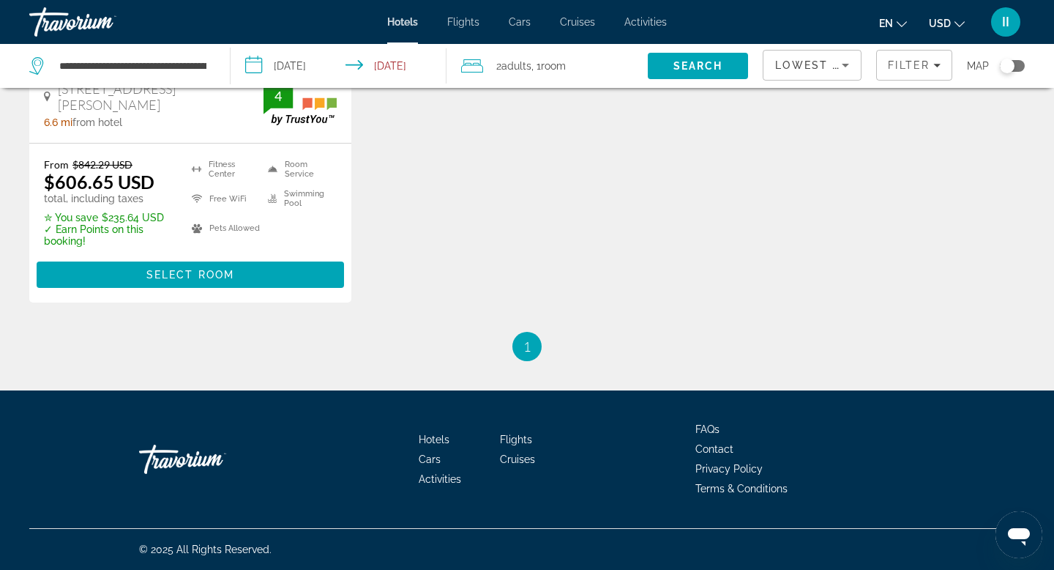
scroll to position [411, 0]
click at [179, 280] on span "Select Room" at bounding box center [190, 275] width 88 height 12
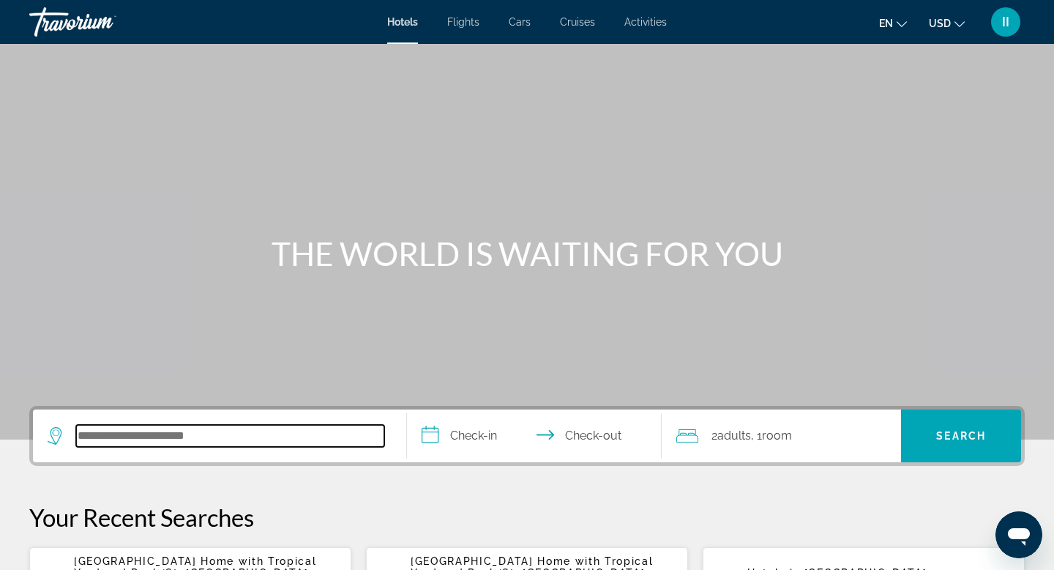
click at [100, 447] on input "Search hotel destination" at bounding box center [230, 436] width 308 height 22
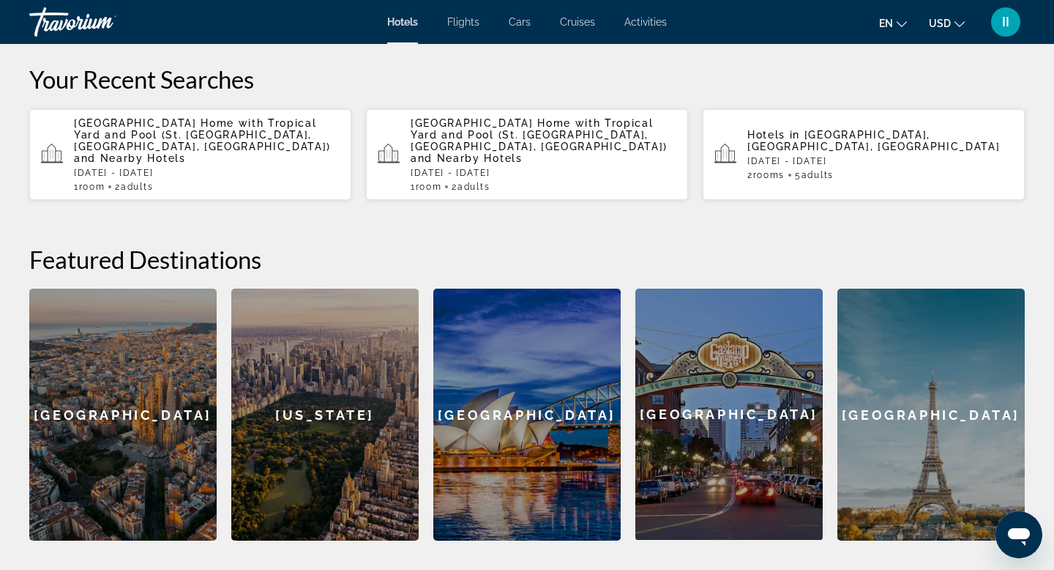
scroll to position [447, 0]
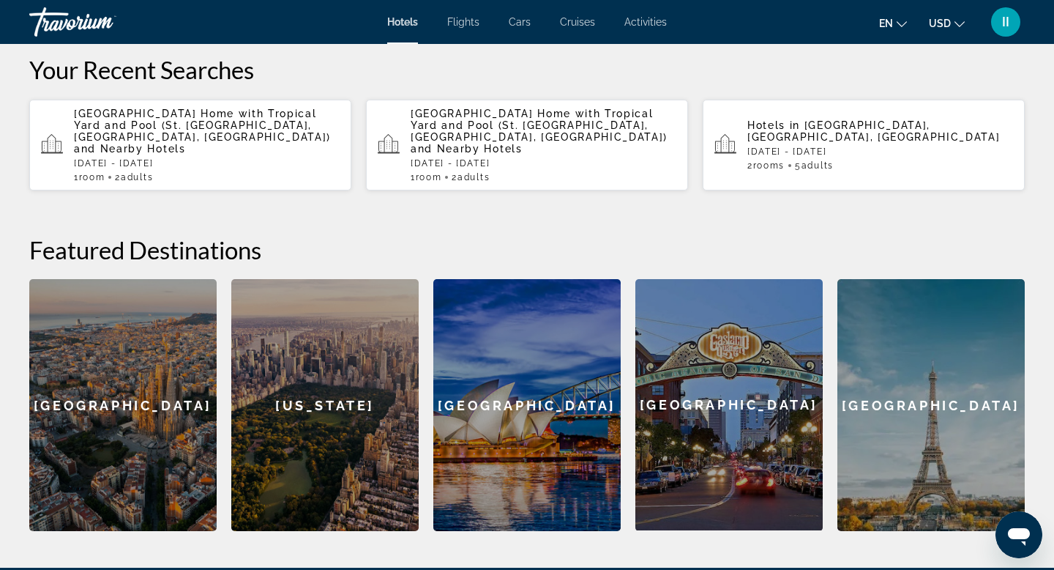
click at [180, 143] on span "[GEOGRAPHIC_DATA] Home with Tropical Yard and Pool (St. [GEOGRAPHIC_DATA], [GEO…" at bounding box center [202, 125] width 257 height 35
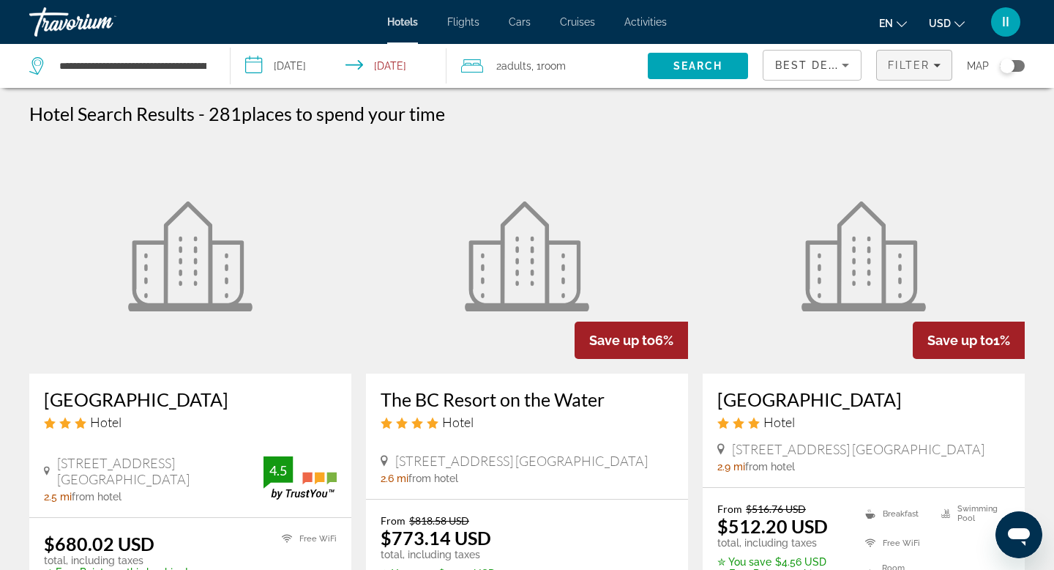
click at [934, 69] on icon "Filters" at bounding box center [937, 65] width 7 height 7
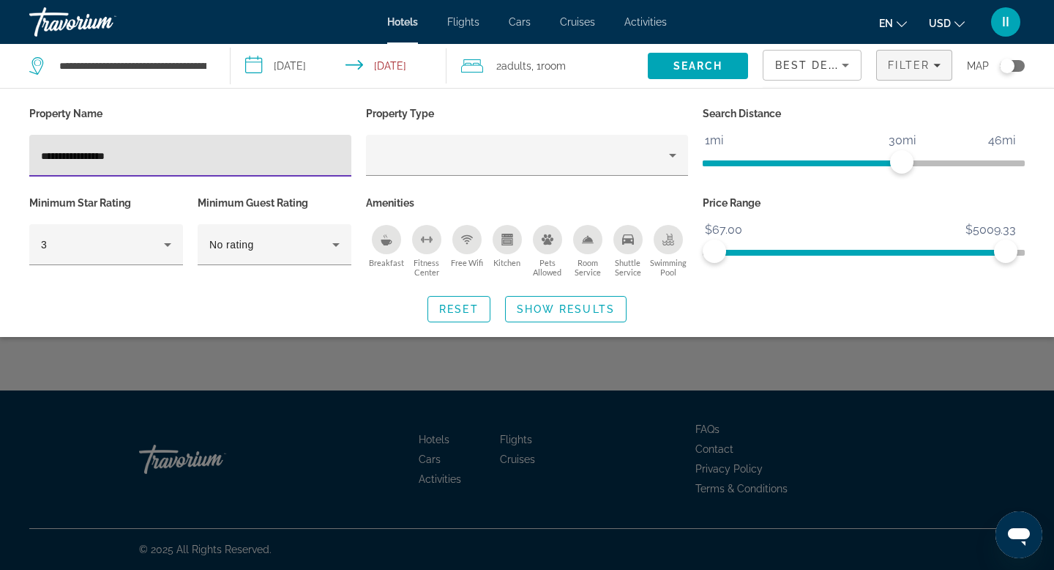
type input "**********"
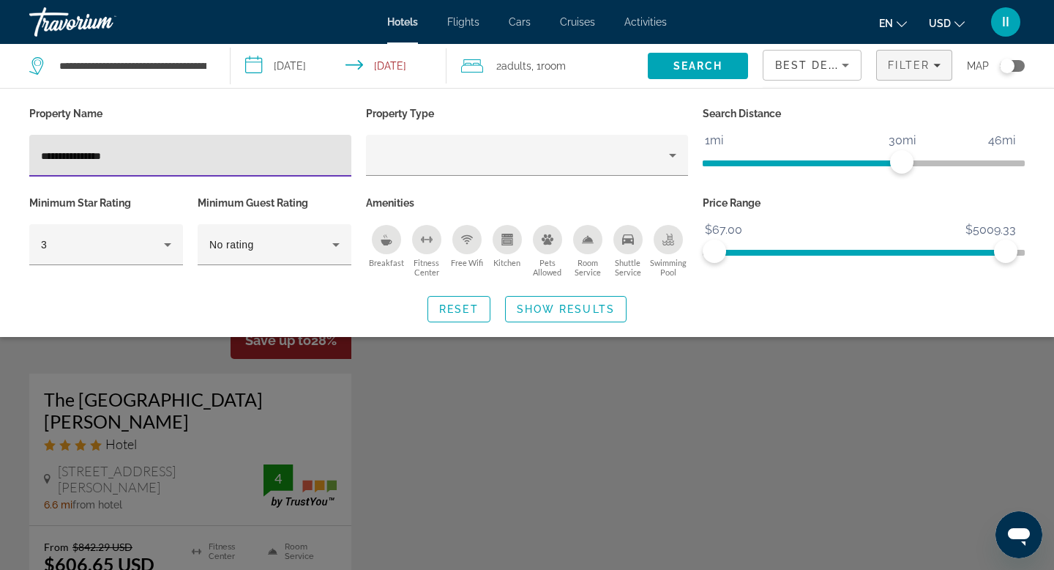
click at [292, 521] on div "Search widget" at bounding box center [527, 395] width 1054 height 350
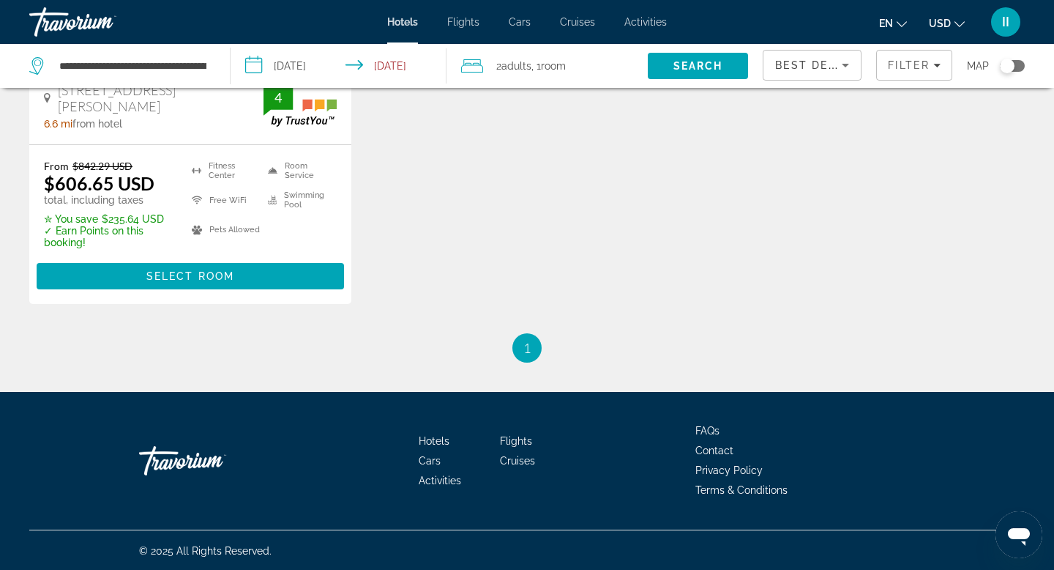
scroll to position [386, 0]
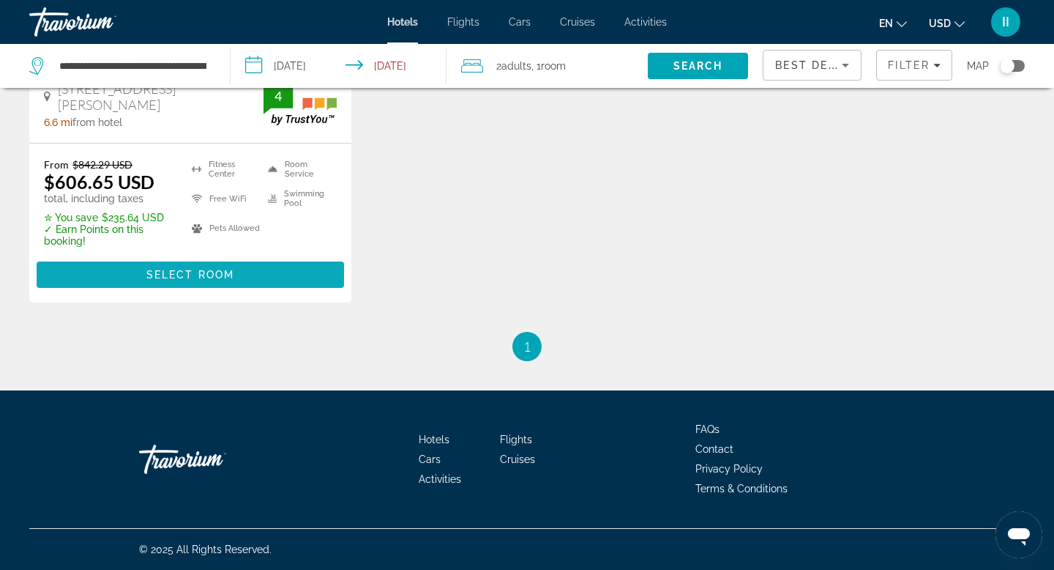
click at [213, 280] on span "Select Room" at bounding box center [190, 275] width 88 height 12
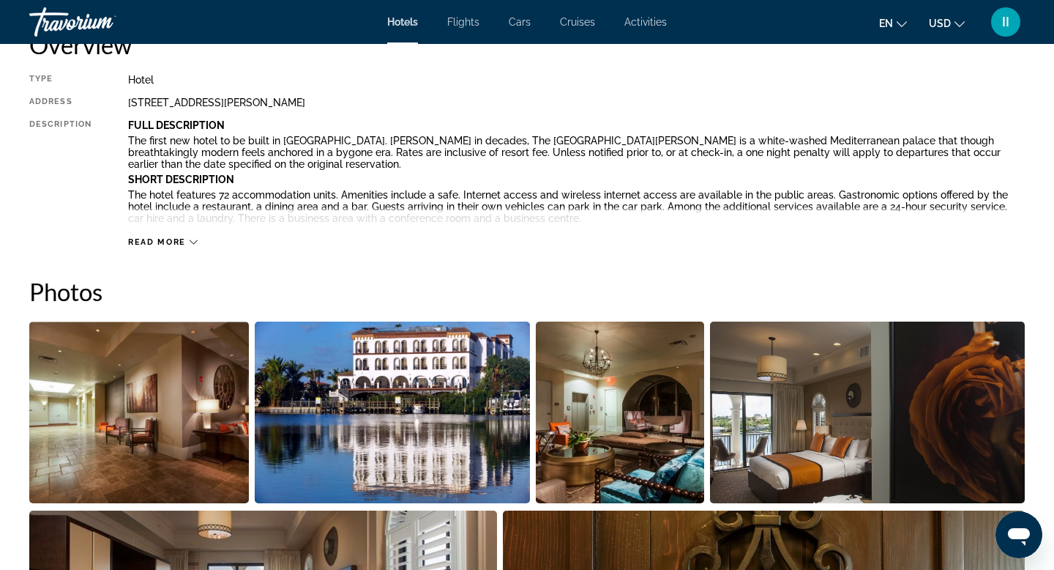
scroll to position [529, 0]
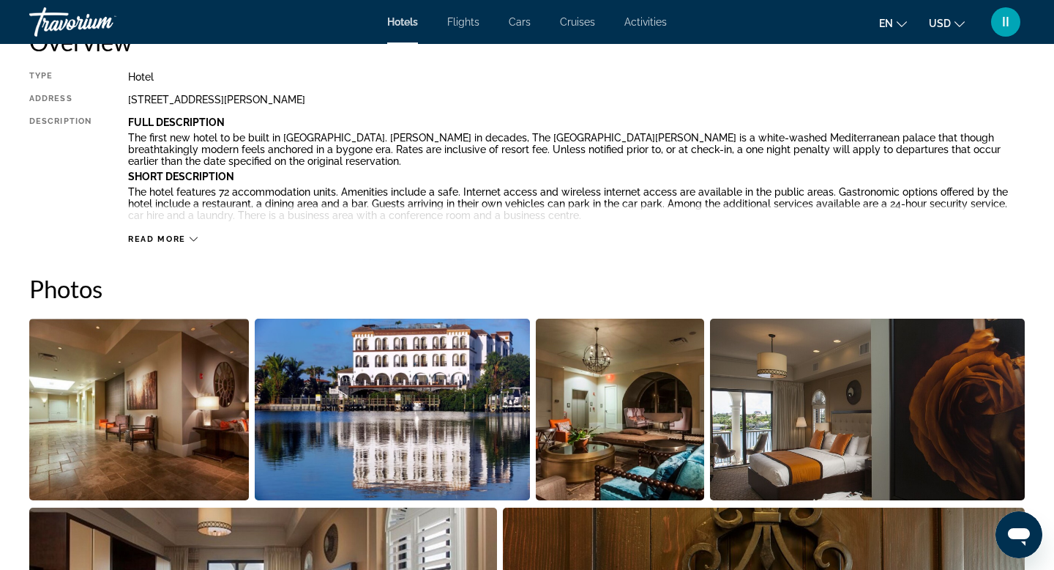
click at [198, 243] on icon "Main content" at bounding box center [194, 239] width 8 height 8
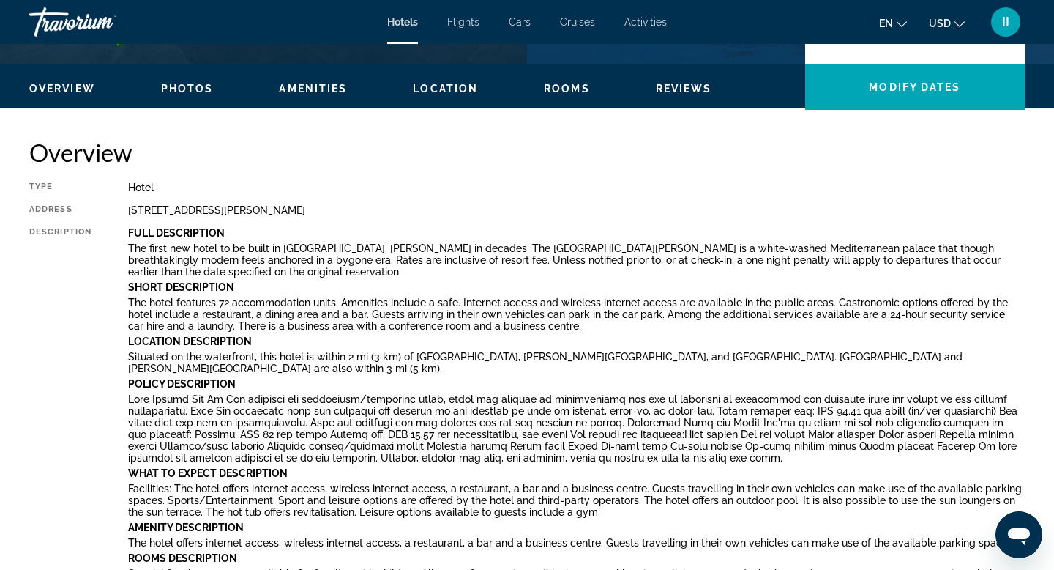
scroll to position [417, 0]
